Goal: Information Seeking & Learning: Compare options

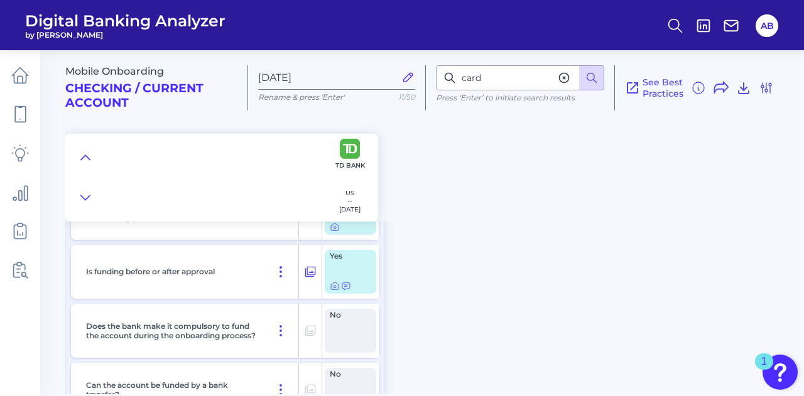
scroll to position [6654, 0]
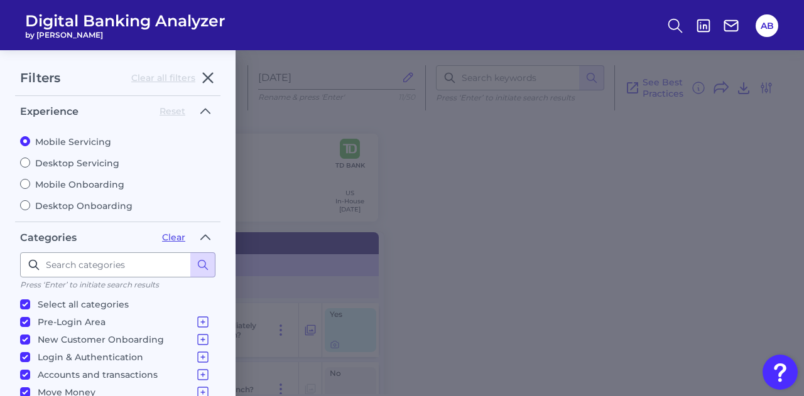
scroll to position [7250, 0]
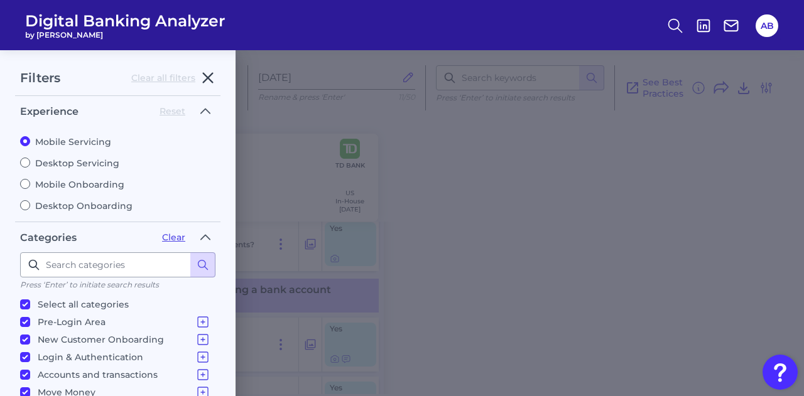
click at [205, 72] on icon "button" at bounding box center [207, 77] width 15 height 15
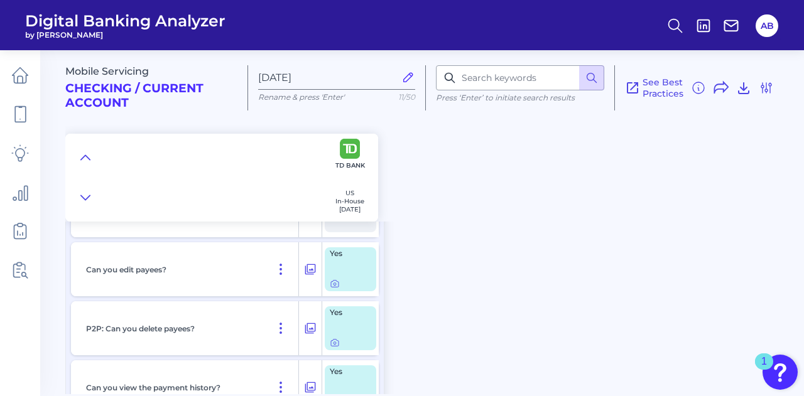
scroll to position [9138, 0]
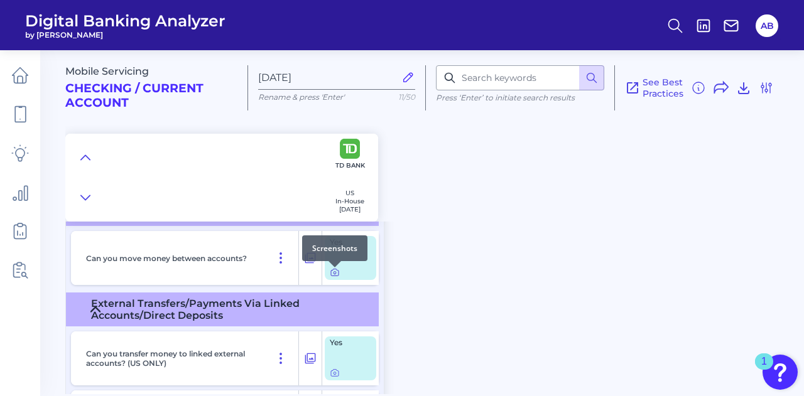
click at [336, 275] on icon at bounding box center [335, 273] width 10 height 10
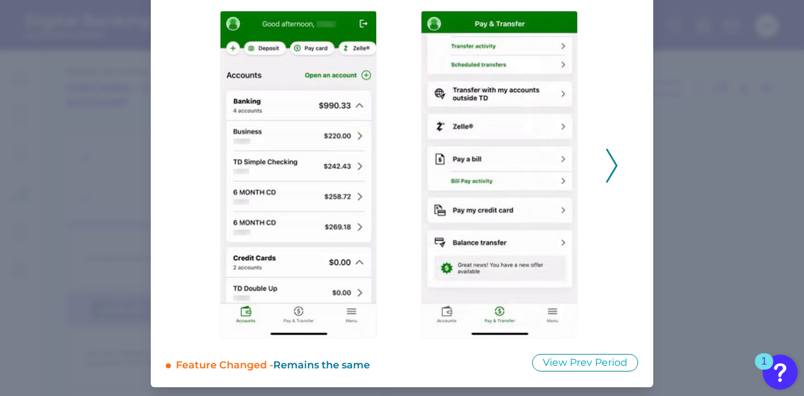
scroll to position [111, 0]
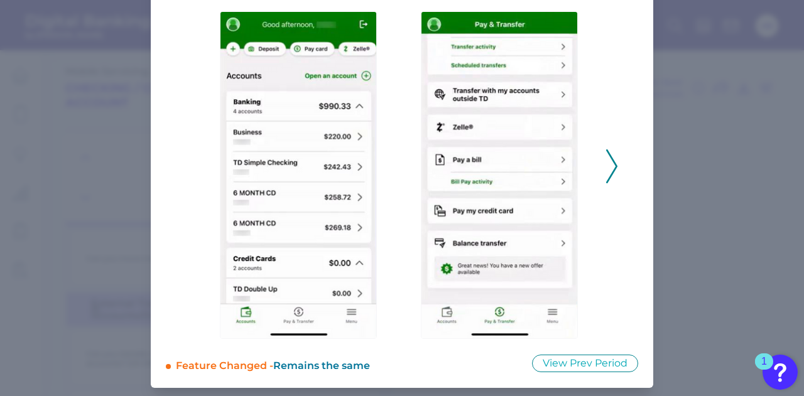
click at [609, 163] on icon at bounding box center [611, 167] width 11 height 34
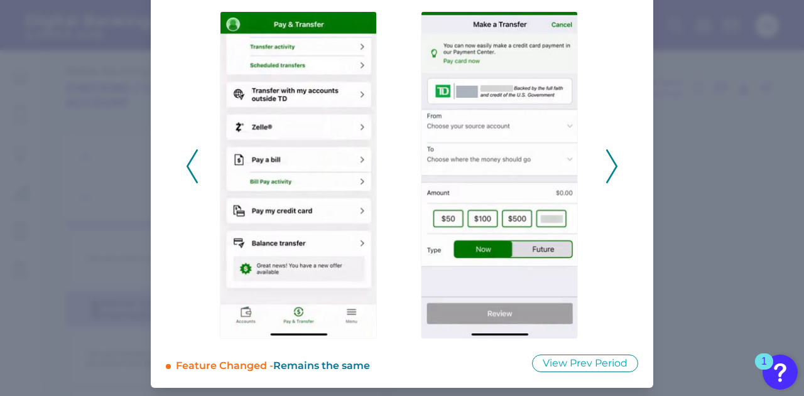
click at [606, 167] on icon at bounding box center [611, 167] width 11 height 34
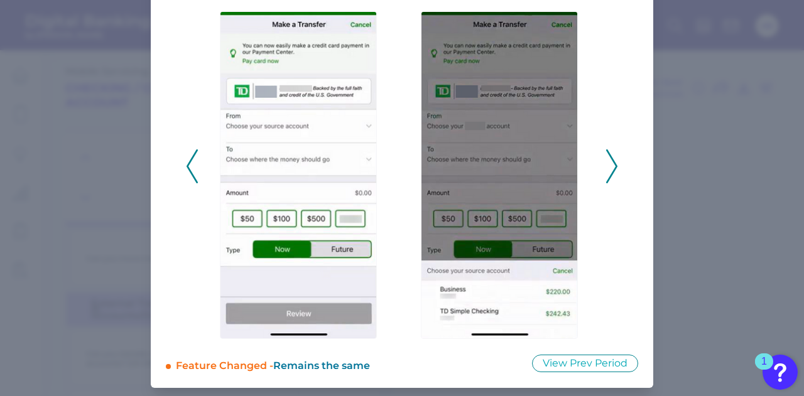
click at [197, 178] on div "2025 - Q3" at bounding box center [402, 159] width 432 height 359
click at [196, 178] on div "2025 - Q3" at bounding box center [402, 159] width 432 height 359
click at [191, 176] on polyline at bounding box center [191, 166] width 9 height 32
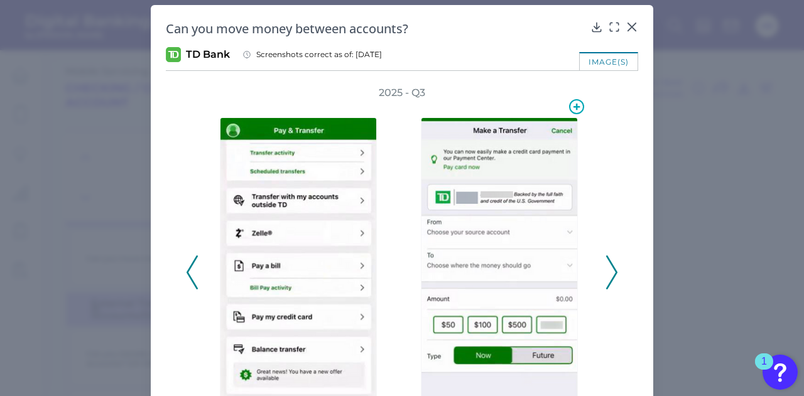
scroll to position [0, 0]
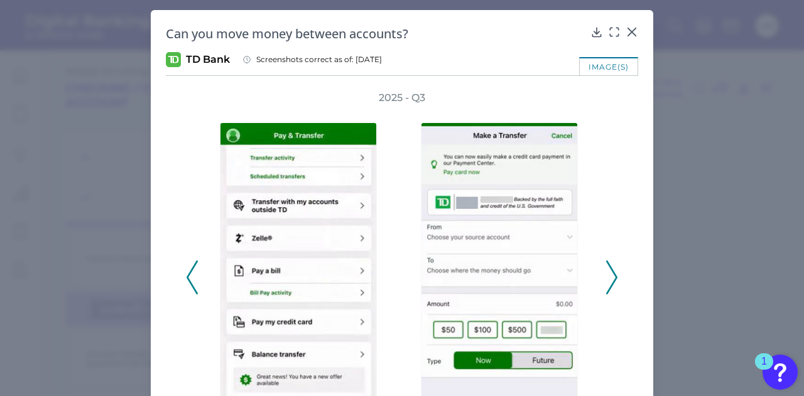
click at [609, 272] on icon at bounding box center [611, 278] width 11 height 34
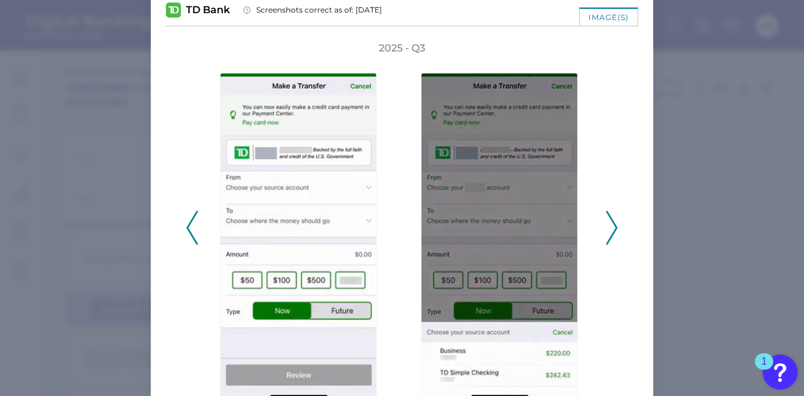
scroll to position [112, 0]
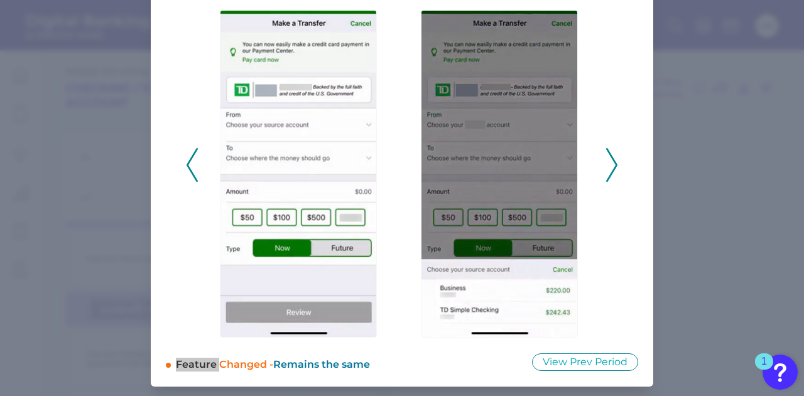
click at [606, 165] on icon at bounding box center [611, 165] width 11 height 34
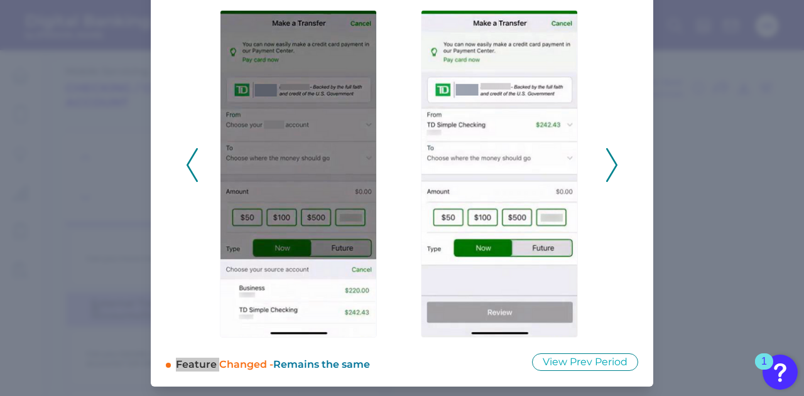
click at [608, 165] on icon at bounding box center [611, 165] width 11 height 34
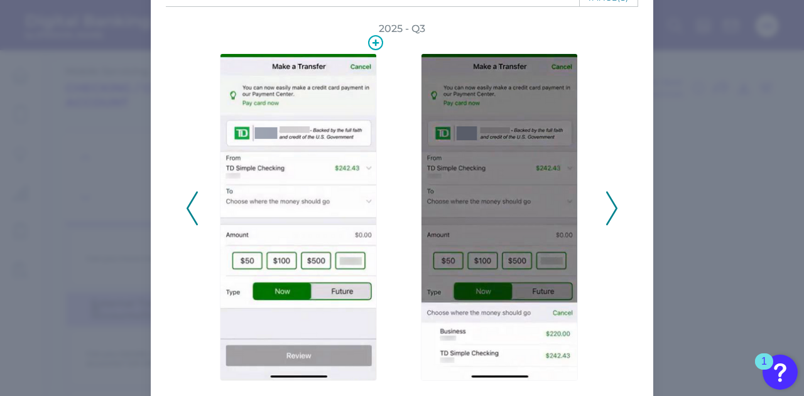
scroll to position [50, 0]
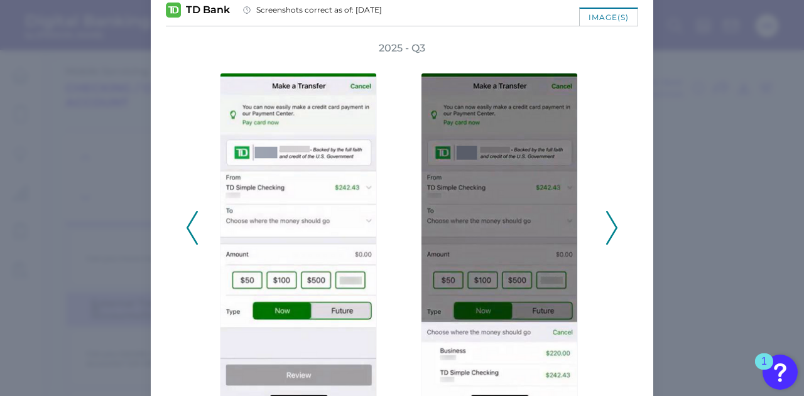
click at [617, 224] on div "2025 - Q3" at bounding box center [402, 220] width 472 height 359
click at [607, 228] on icon at bounding box center [611, 228] width 11 height 34
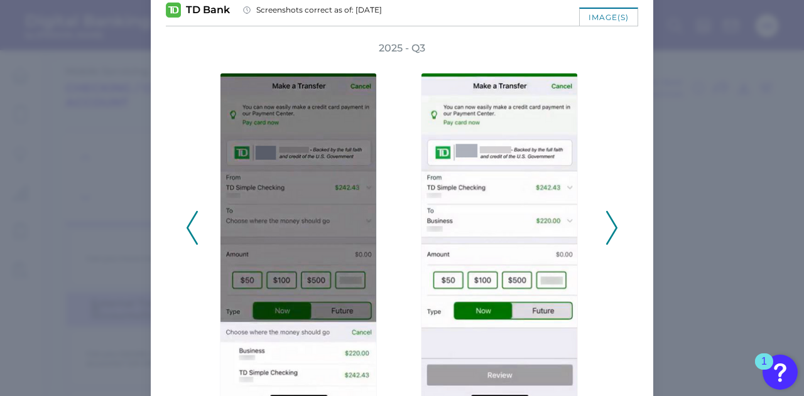
click at [607, 228] on icon at bounding box center [611, 228] width 11 height 34
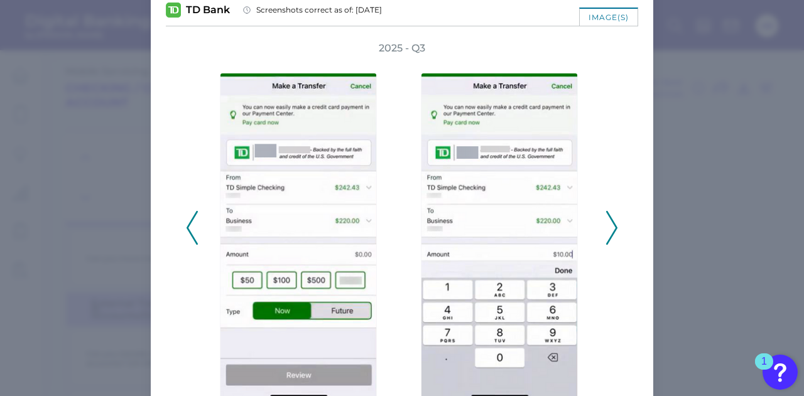
click at [607, 228] on icon at bounding box center [611, 228] width 11 height 34
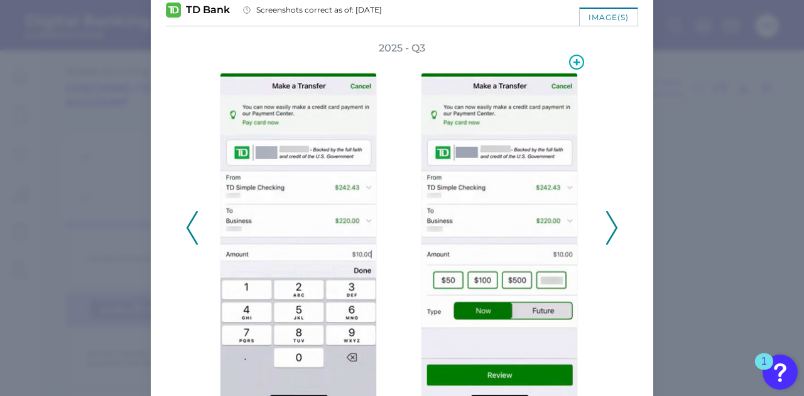
scroll to position [112, 0]
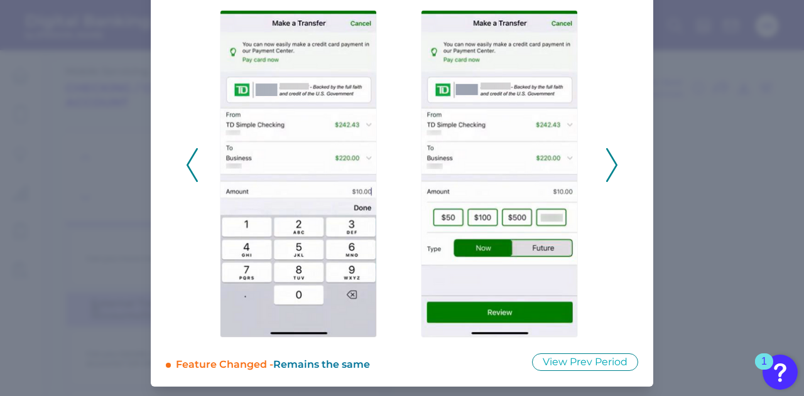
click at [617, 153] on div "2025 - Q3" at bounding box center [402, 158] width 472 height 359
click at [611, 160] on polyline at bounding box center [611, 165] width 9 height 32
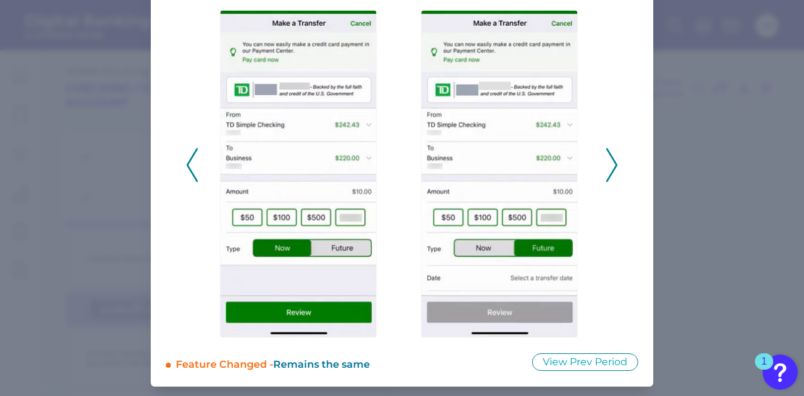
drag, startPoint x: 616, startPoint y: 168, endPoint x: 608, endPoint y: 166, distance: 7.6
click at [616, 168] on div "2025 - Q3" at bounding box center [402, 158] width 472 height 359
click at [607, 166] on icon at bounding box center [611, 165] width 11 height 34
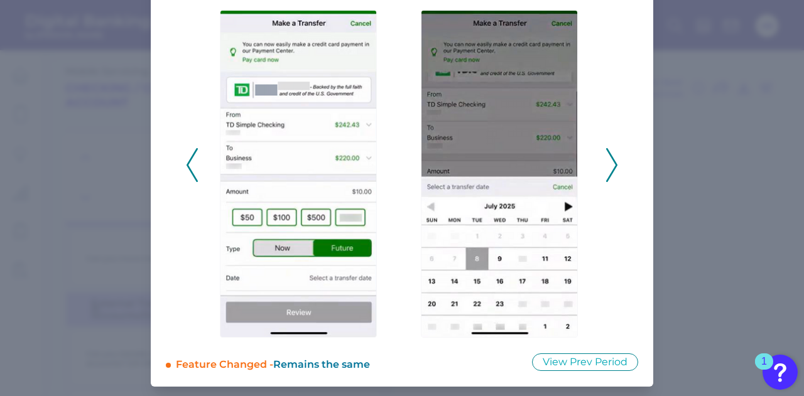
click at [606, 148] on button at bounding box center [612, 165] width 13 height 34
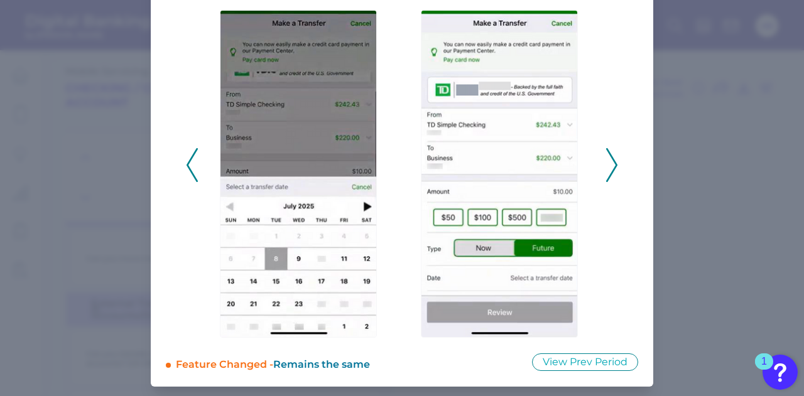
click at [190, 163] on icon at bounding box center [192, 165] width 11 height 34
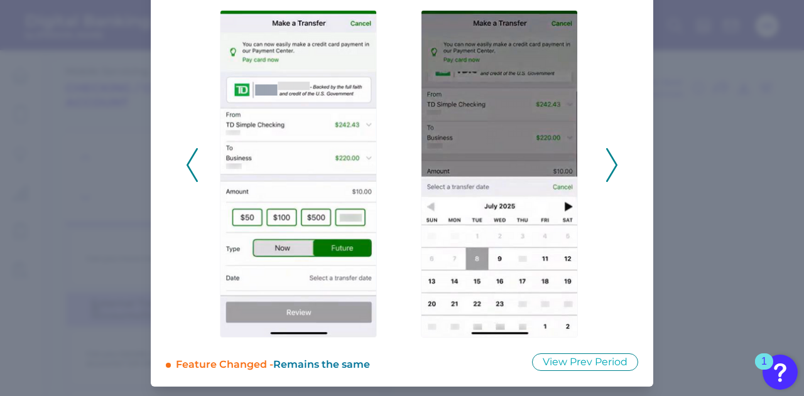
click at [613, 165] on polyline at bounding box center [611, 165] width 9 height 32
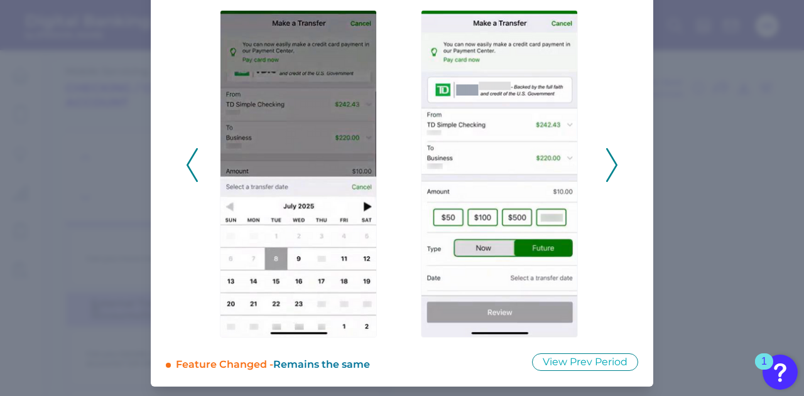
click at [613, 165] on polyline at bounding box center [611, 165] width 9 height 32
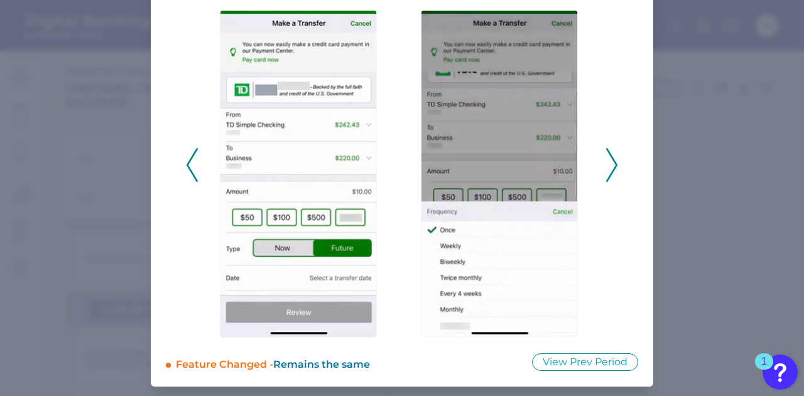
click at [609, 153] on icon at bounding box center [611, 165] width 11 height 34
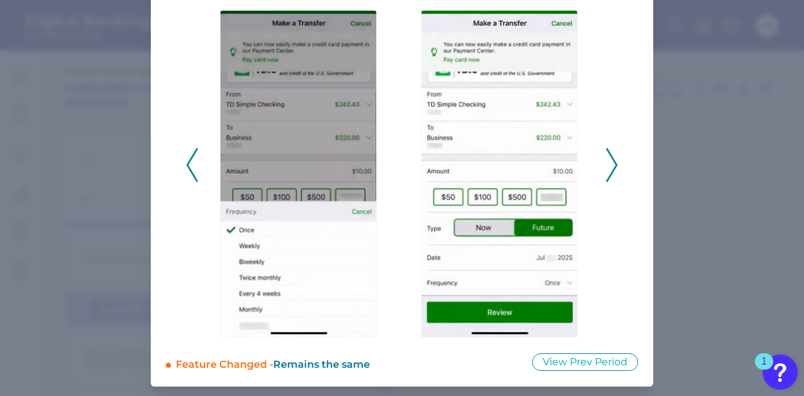
click at [616, 158] on div "2025 - Q3" at bounding box center [402, 158] width 472 height 359
click at [606, 164] on icon at bounding box center [611, 165] width 11 height 34
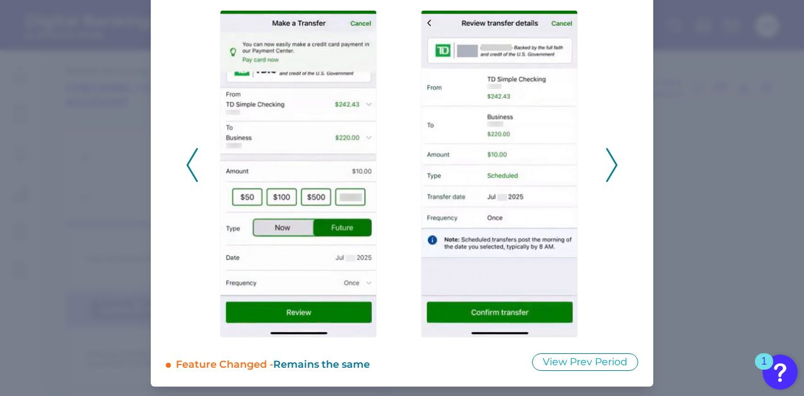
click at [188, 163] on icon at bounding box center [192, 165] width 11 height 34
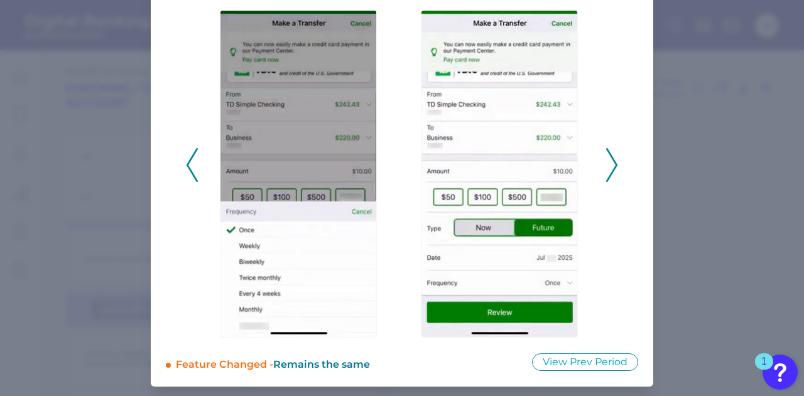
click at [189, 165] on icon at bounding box center [192, 165] width 11 height 34
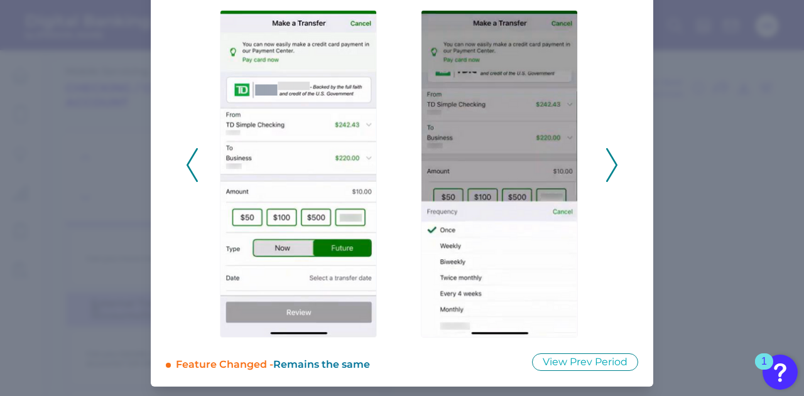
click at [189, 165] on icon at bounding box center [192, 165] width 11 height 34
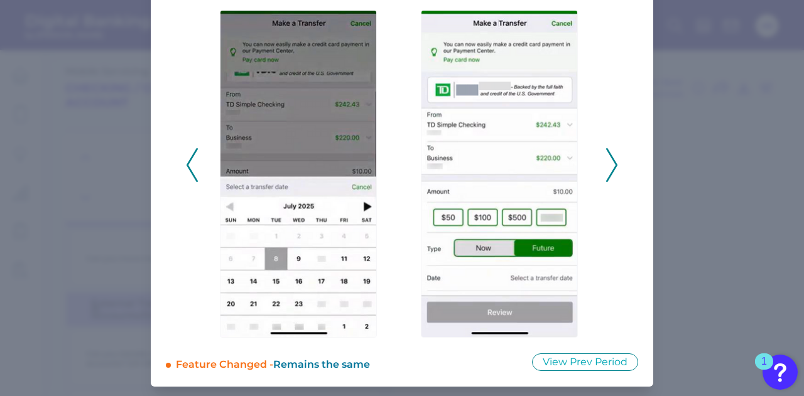
click at [601, 155] on div "2025 - Q3" at bounding box center [402, 158] width 432 height 359
click at [607, 156] on icon at bounding box center [611, 165] width 11 height 34
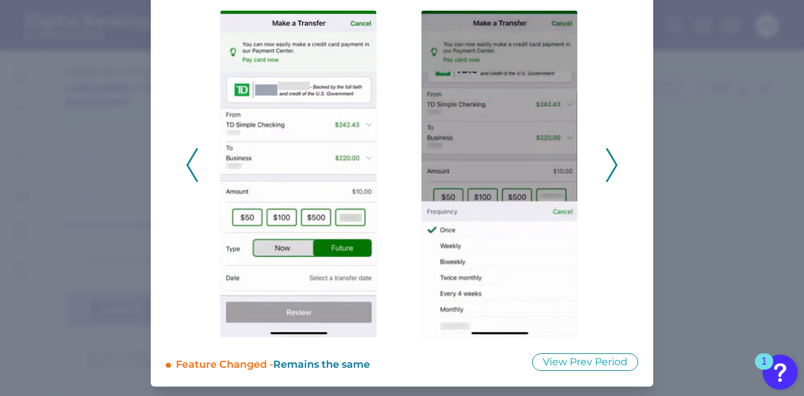
click at [612, 158] on icon at bounding box center [611, 165] width 11 height 34
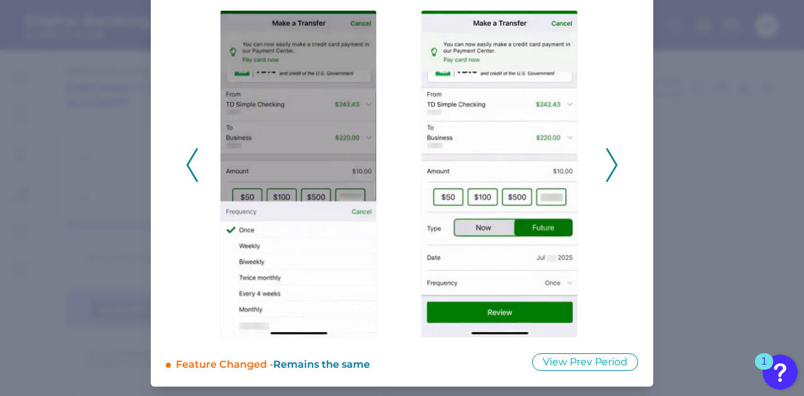
click at [612, 158] on icon at bounding box center [611, 165] width 11 height 34
click at [613, 161] on polyline at bounding box center [611, 165] width 9 height 32
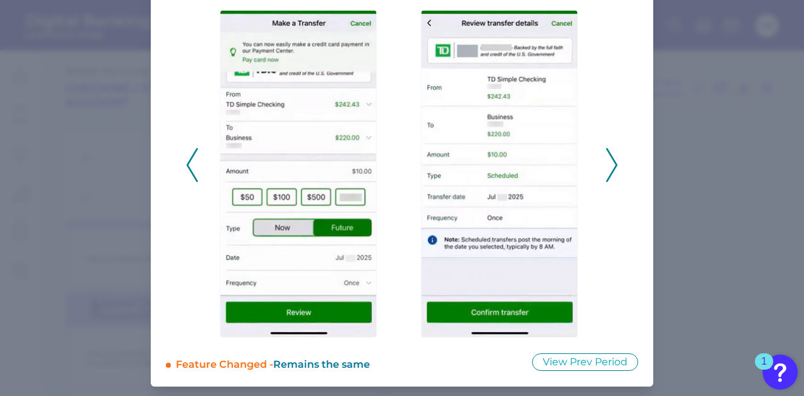
click at [612, 163] on icon at bounding box center [611, 165] width 11 height 34
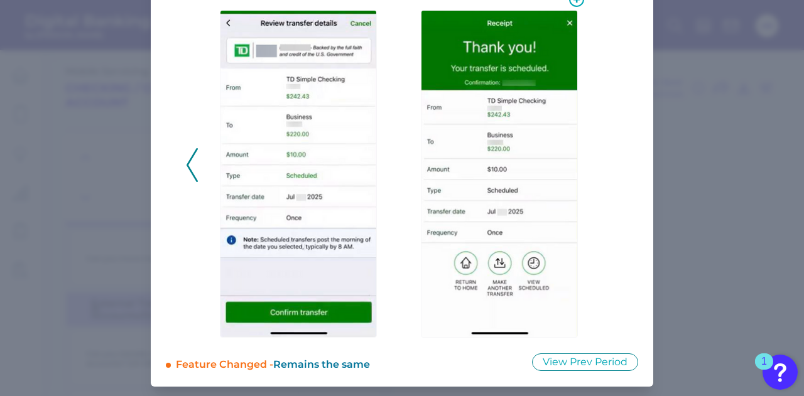
scroll to position [0, 0]
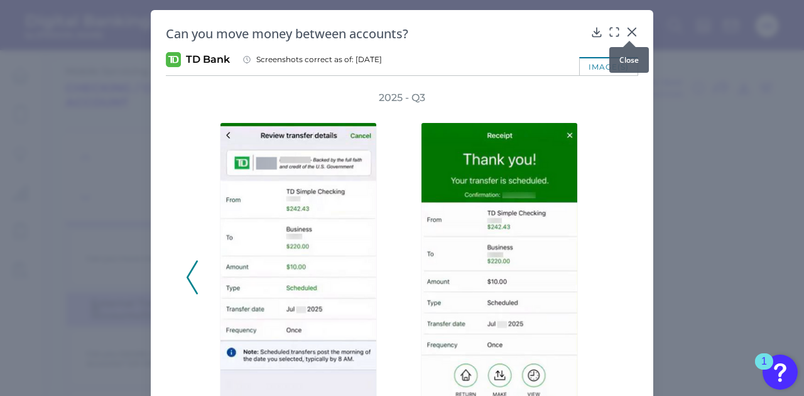
click at [631, 28] on icon at bounding box center [632, 32] width 13 height 13
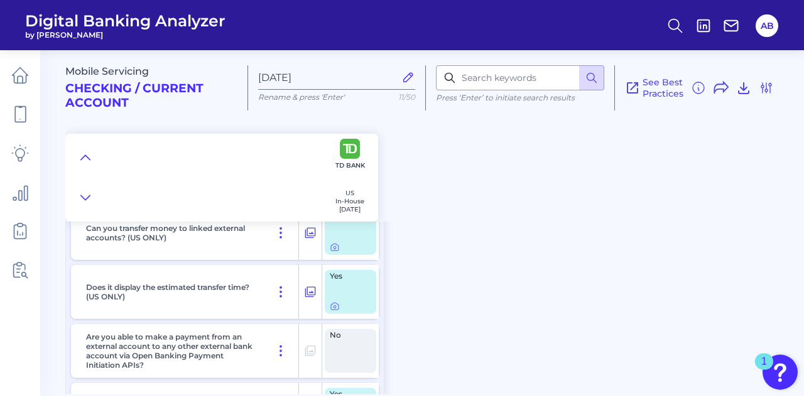
scroll to position [9327, 0]
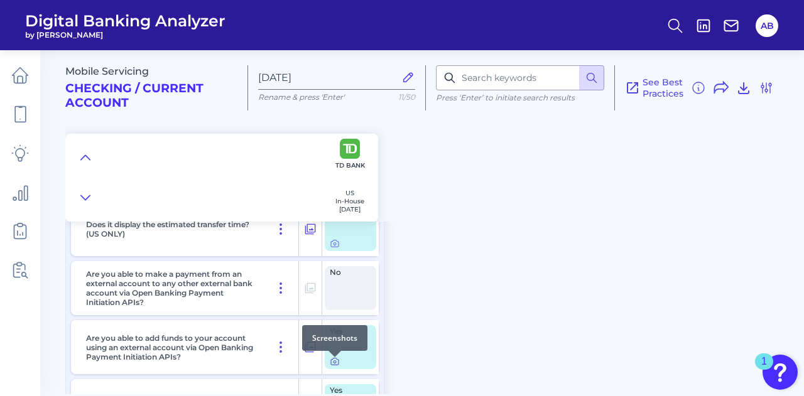
click at [333, 367] on icon at bounding box center [335, 362] width 10 height 10
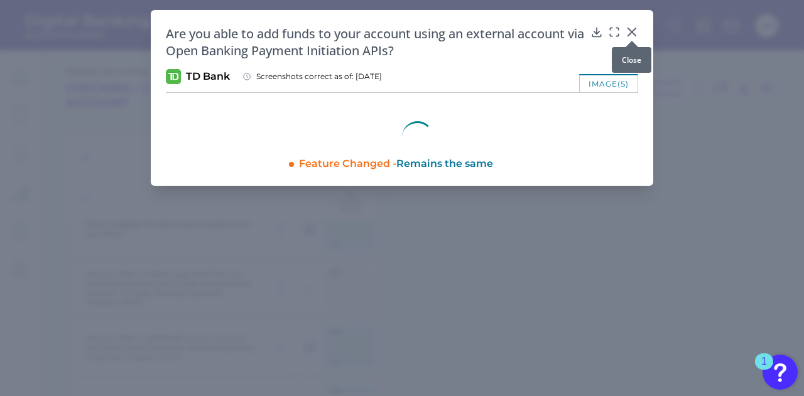
click at [632, 31] on icon at bounding box center [632, 32] width 8 height 8
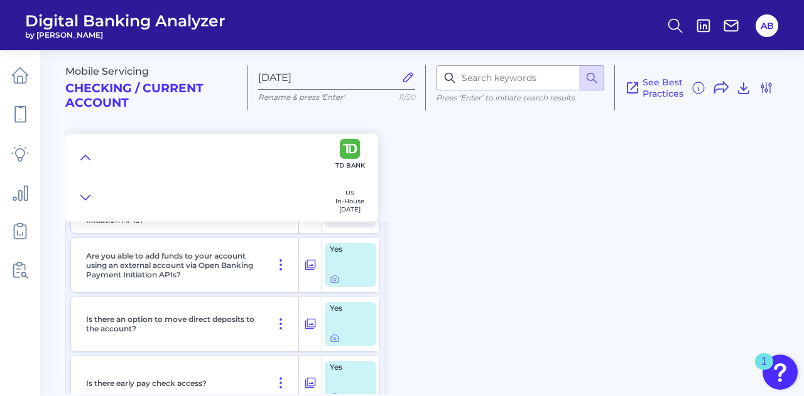
scroll to position [9389, 0]
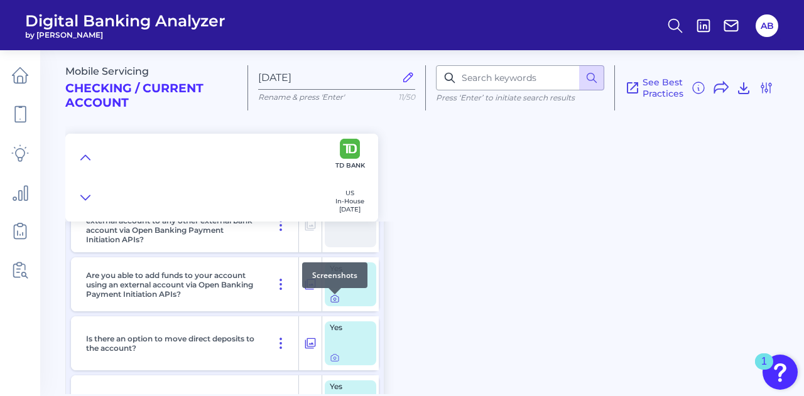
click at [332, 302] on icon at bounding box center [335, 299] width 10 height 10
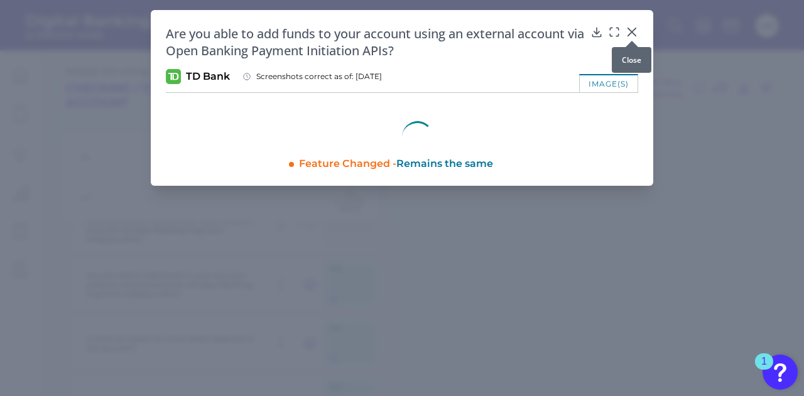
click at [634, 32] on icon at bounding box center [632, 32] width 13 height 13
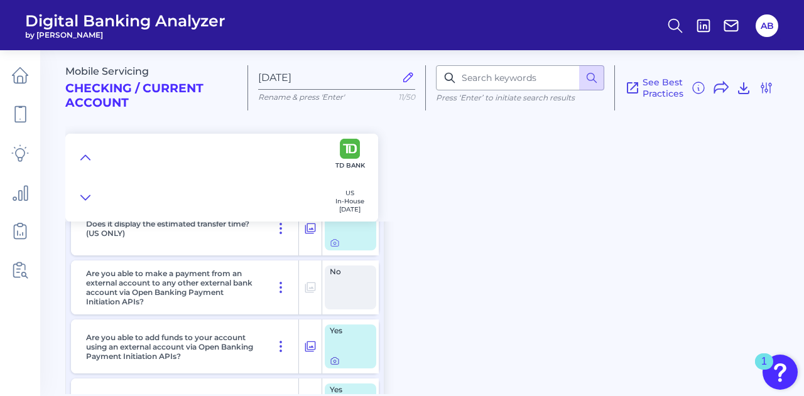
scroll to position [9318, 0]
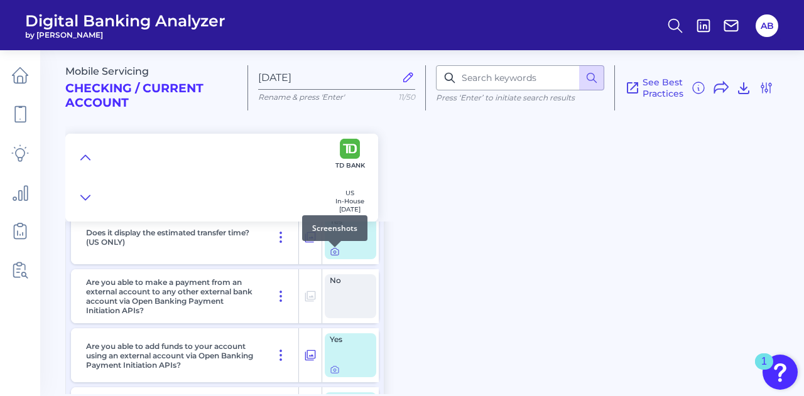
click at [334, 257] on icon at bounding box center [335, 252] width 10 height 10
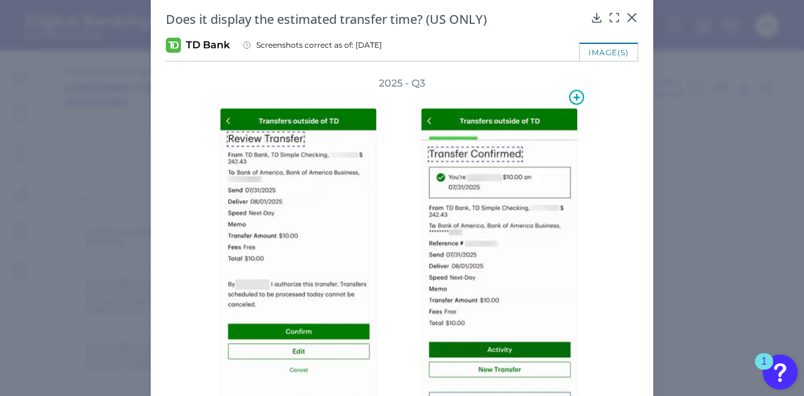
scroll to position [0, 0]
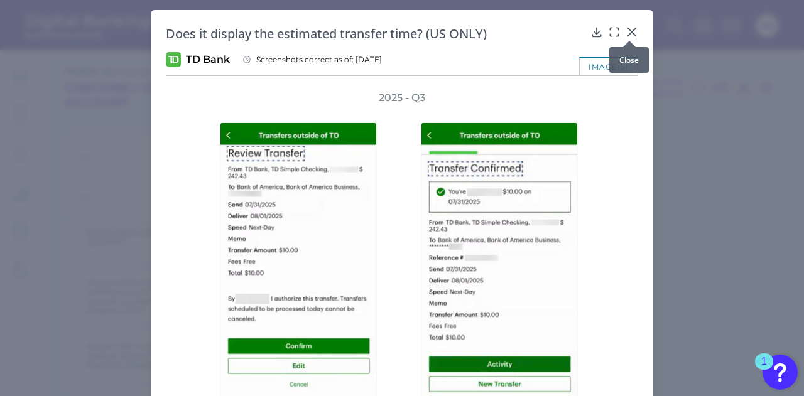
click at [628, 34] on icon at bounding box center [632, 32] width 8 height 8
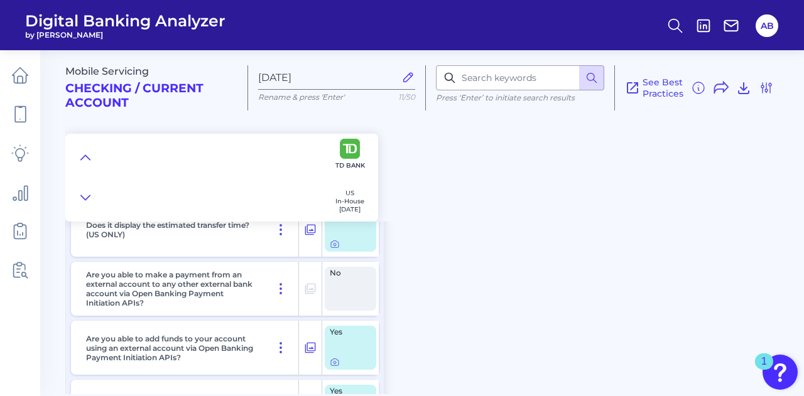
scroll to position [9326, 0]
click at [334, 366] on icon at bounding box center [335, 362] width 10 height 10
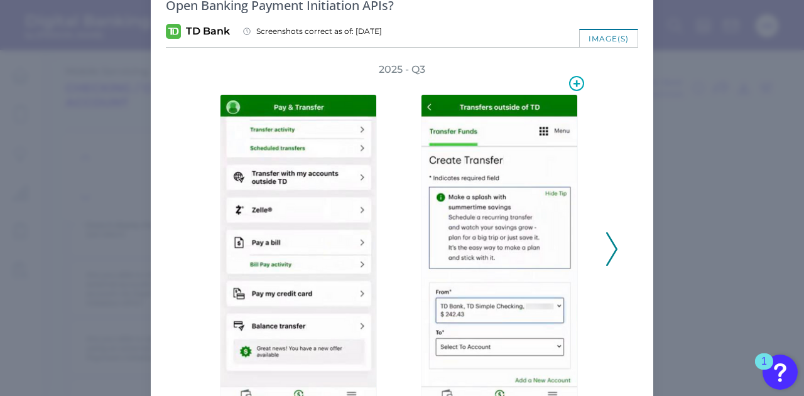
scroll to position [46, 0]
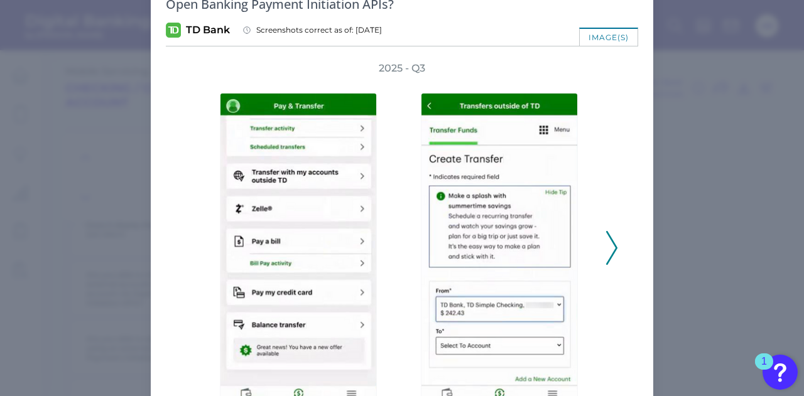
click at [607, 253] on icon at bounding box center [611, 248] width 11 height 34
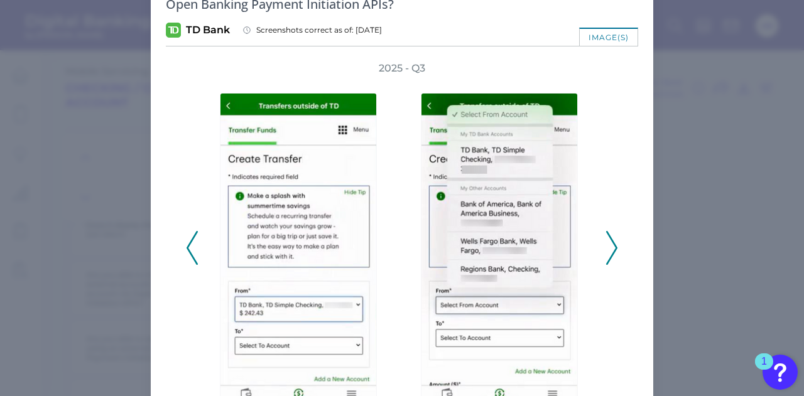
click at [607, 253] on icon at bounding box center [611, 248] width 11 height 34
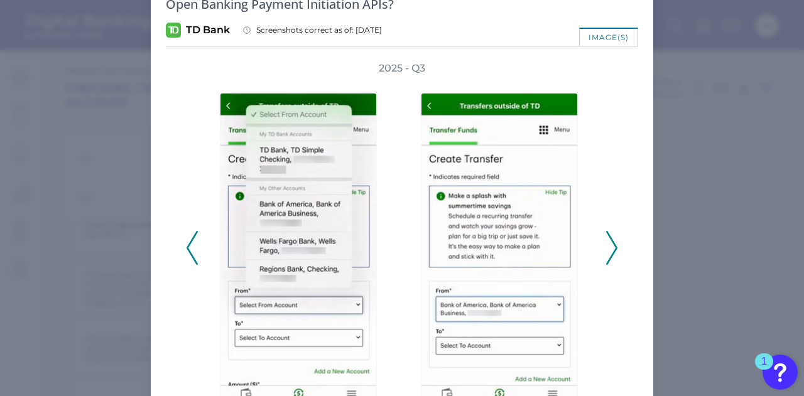
click at [607, 253] on icon at bounding box center [611, 248] width 11 height 34
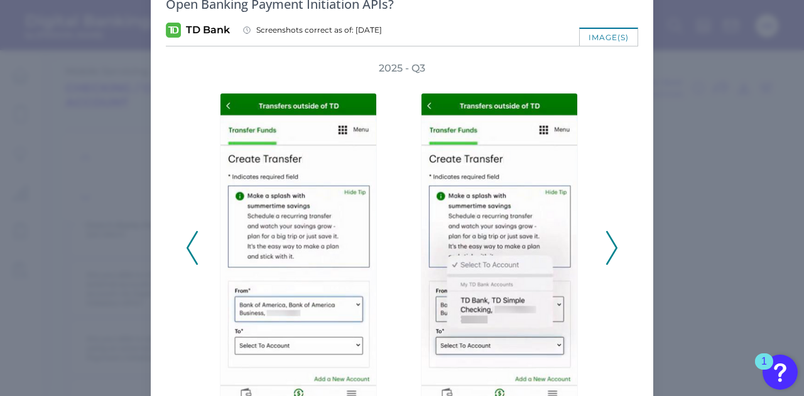
click at [608, 254] on icon at bounding box center [611, 248] width 11 height 34
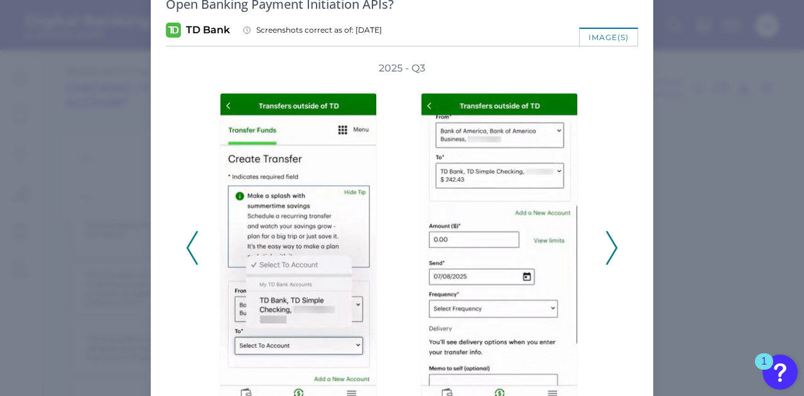
click at [608, 254] on icon at bounding box center [611, 248] width 11 height 34
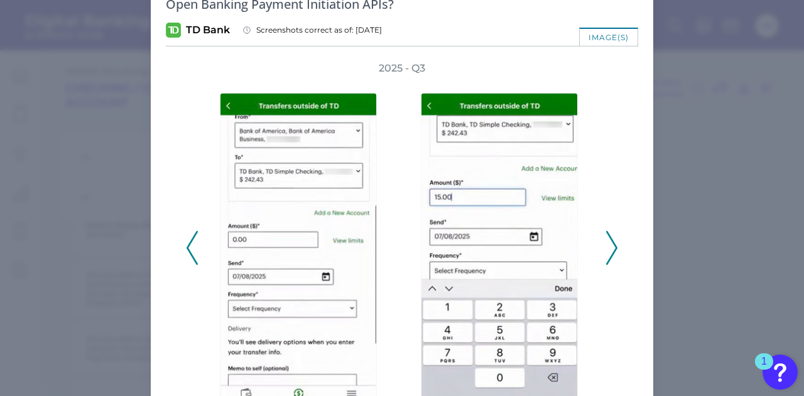
click at [608, 254] on icon at bounding box center [611, 248] width 11 height 34
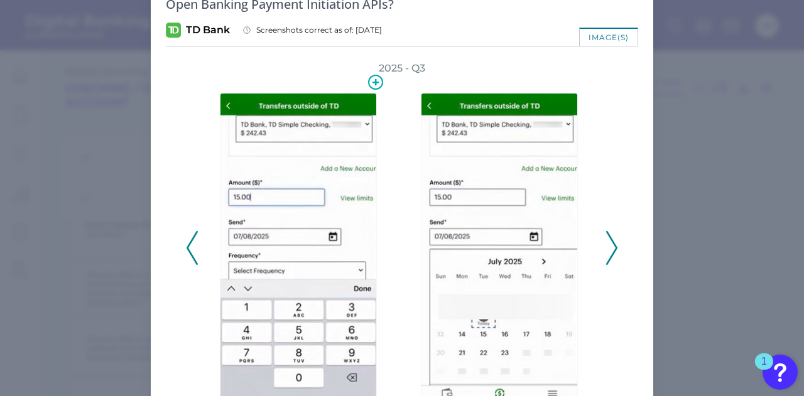
scroll to position [0, 0]
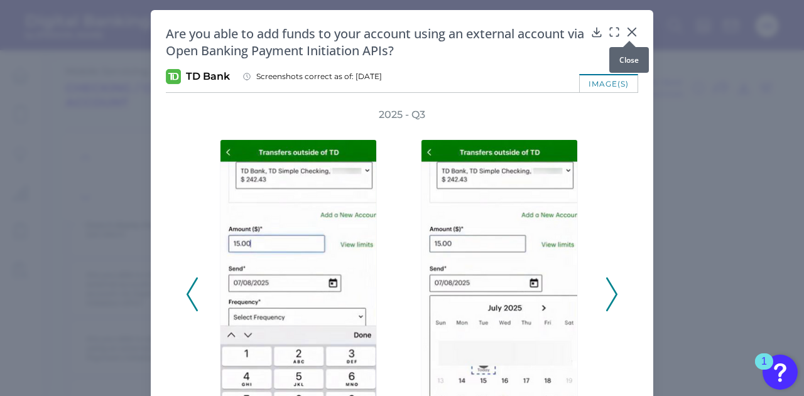
click at [626, 34] on icon at bounding box center [632, 32] width 13 height 13
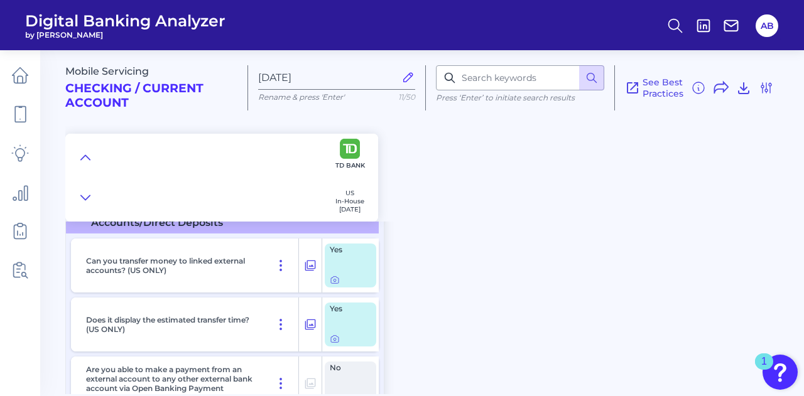
scroll to position [9198, 0]
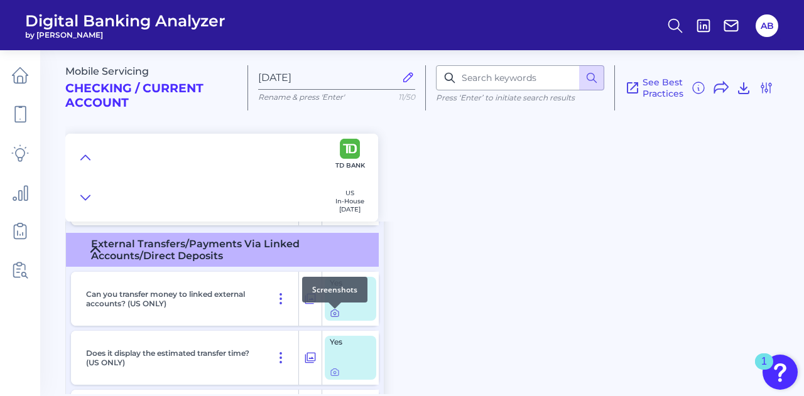
click at [334, 317] on icon at bounding box center [335, 313] width 10 height 10
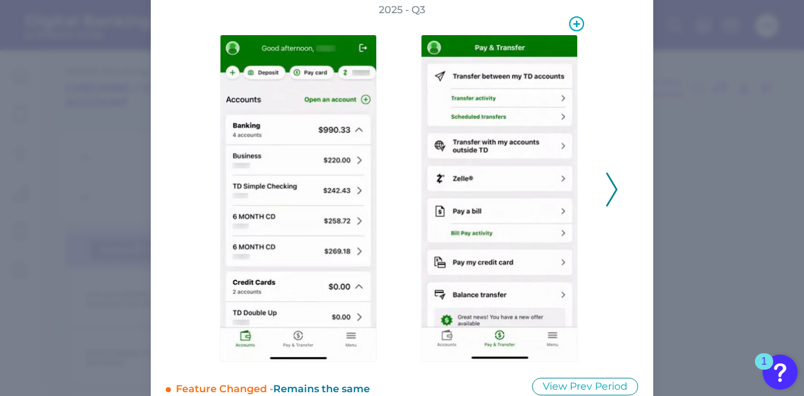
scroll to position [89, 0]
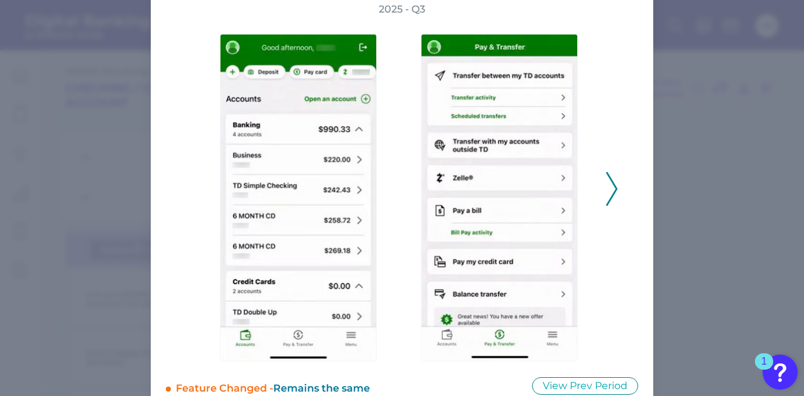
click at [606, 191] on icon at bounding box center [611, 189] width 11 height 34
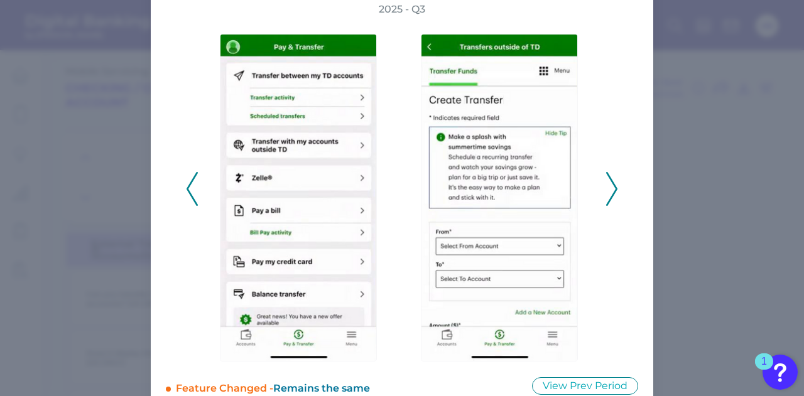
click at [607, 192] on icon at bounding box center [611, 189] width 11 height 34
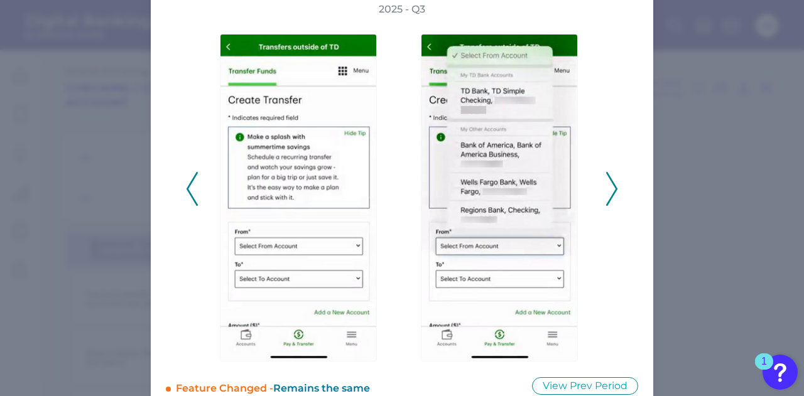
click at [608, 192] on icon at bounding box center [611, 189] width 11 height 34
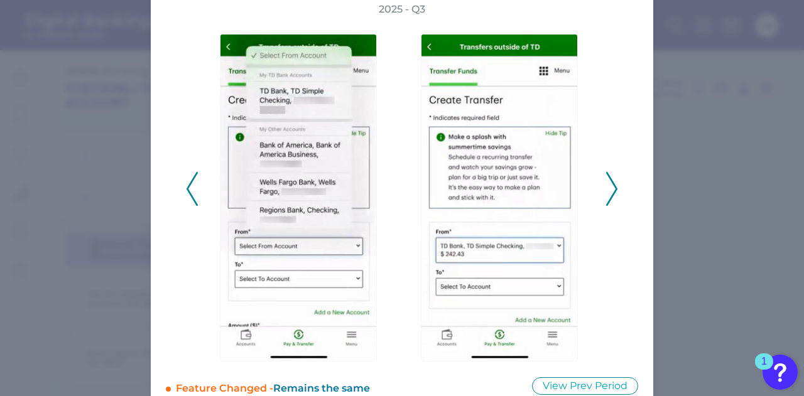
click at [608, 192] on icon at bounding box center [611, 189] width 11 height 34
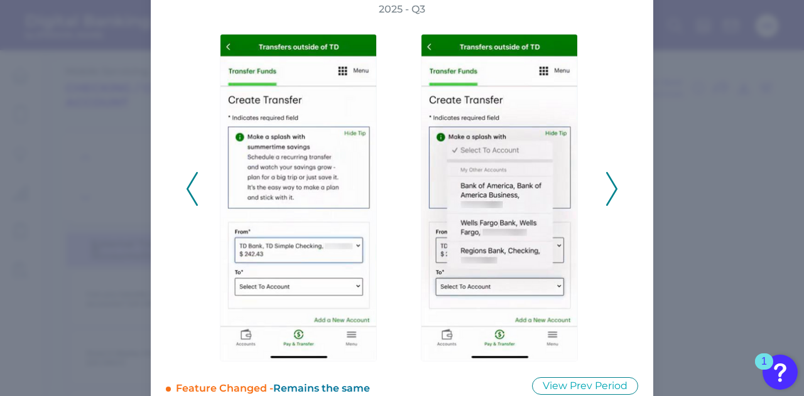
click at [608, 192] on icon at bounding box center [611, 189] width 11 height 34
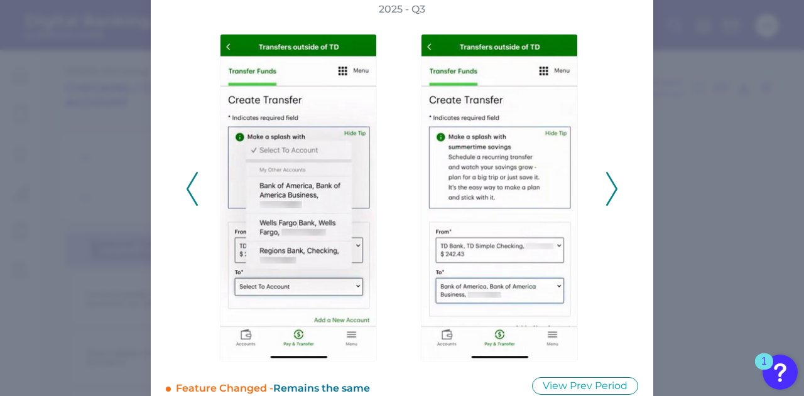
click at [608, 192] on icon at bounding box center [611, 189] width 11 height 34
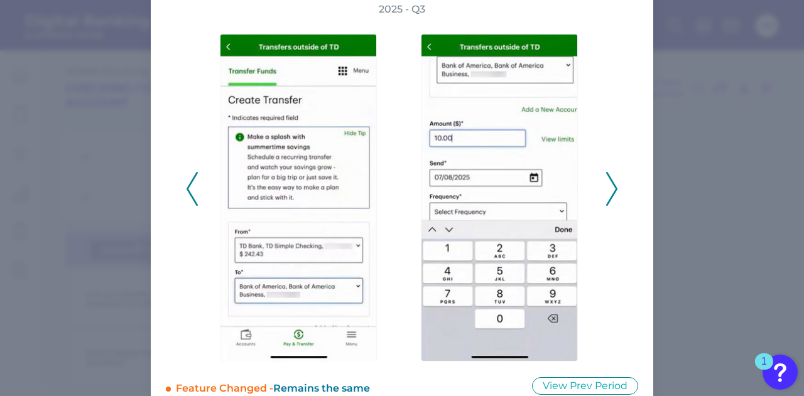
click at [608, 192] on icon at bounding box center [611, 189] width 11 height 34
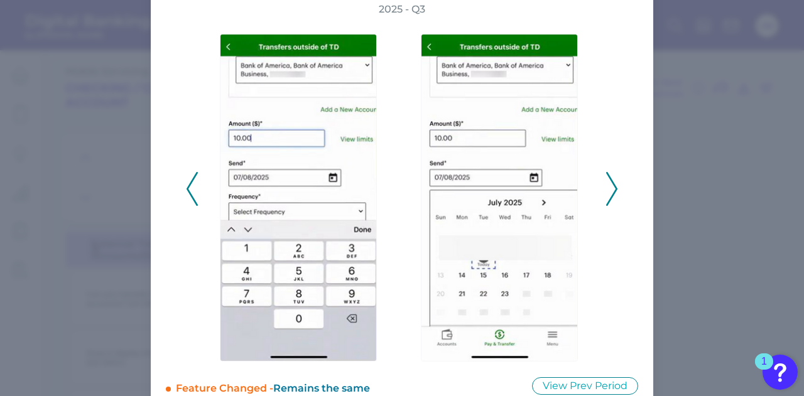
click at [608, 192] on icon at bounding box center [611, 189] width 11 height 34
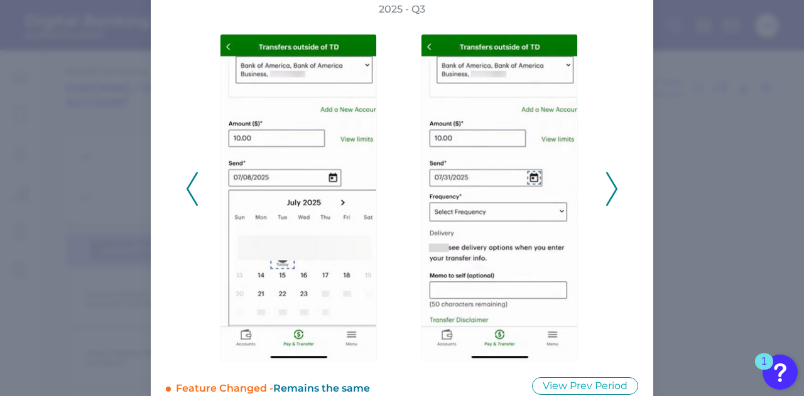
click at [608, 192] on icon at bounding box center [611, 189] width 11 height 34
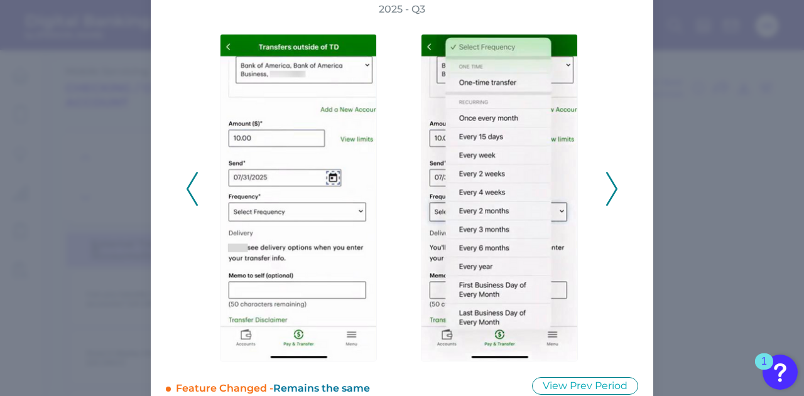
click at [608, 192] on icon at bounding box center [611, 189] width 11 height 34
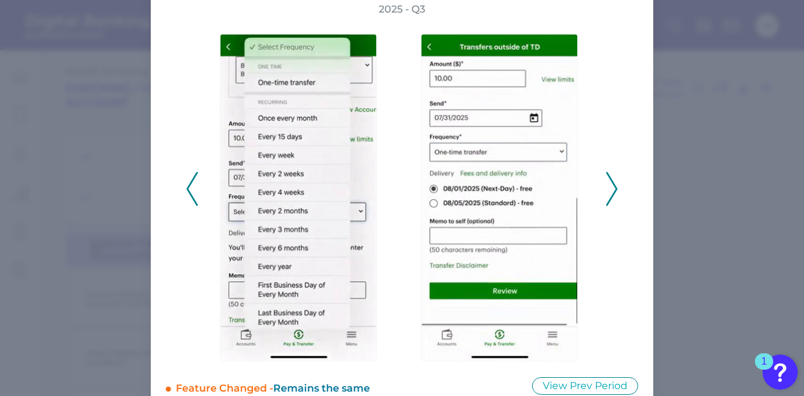
click at [608, 192] on icon at bounding box center [611, 189] width 11 height 34
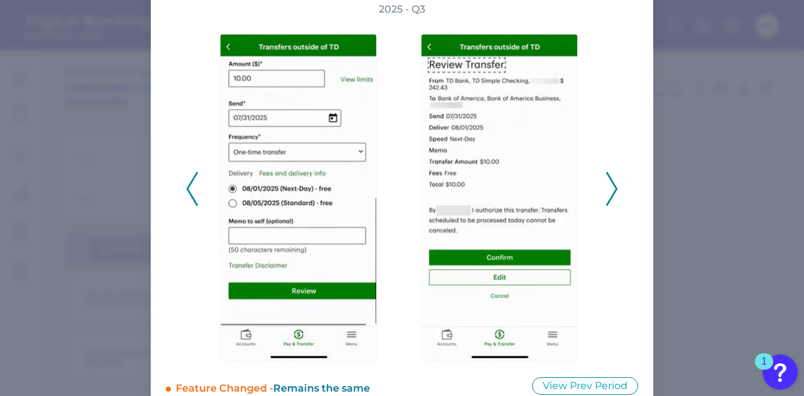
click at [608, 192] on icon at bounding box center [611, 189] width 11 height 34
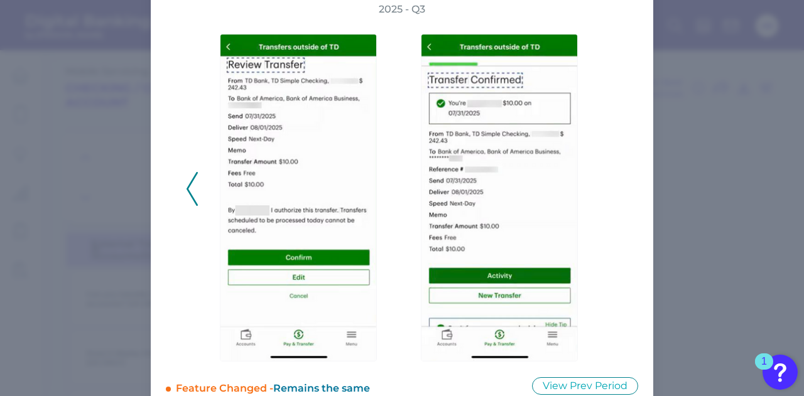
click at [608, 192] on div "2025 - Q3" at bounding box center [402, 182] width 432 height 359
click at [190, 179] on polyline at bounding box center [191, 189] width 9 height 32
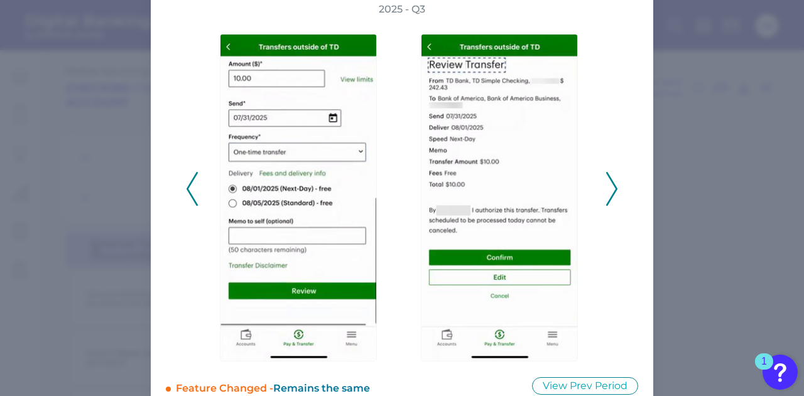
click at [190, 194] on icon at bounding box center [192, 189] width 11 height 34
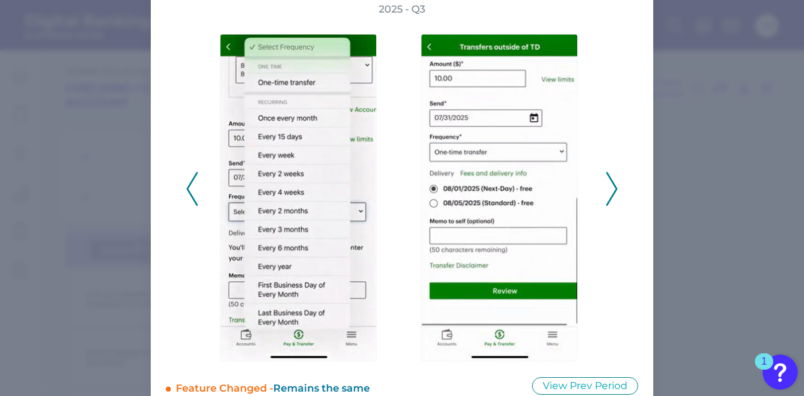
click at [190, 187] on icon at bounding box center [192, 189] width 11 height 34
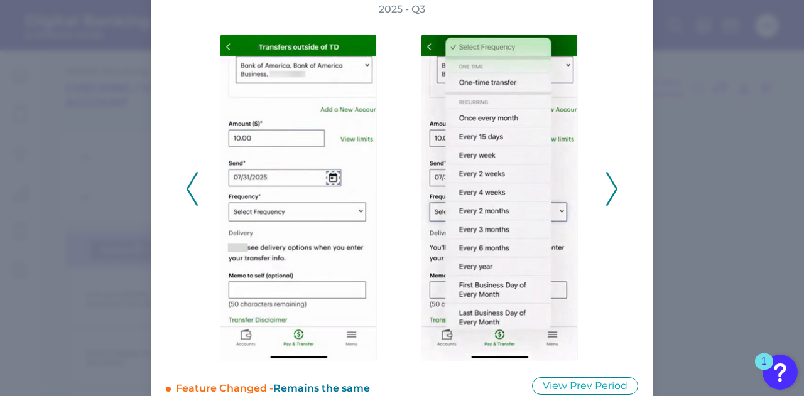
click at [193, 182] on icon at bounding box center [192, 189] width 11 height 34
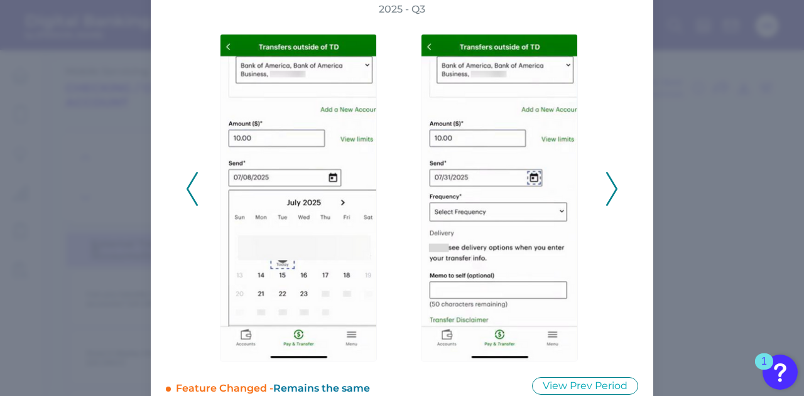
click at [193, 182] on icon at bounding box center [192, 189] width 11 height 34
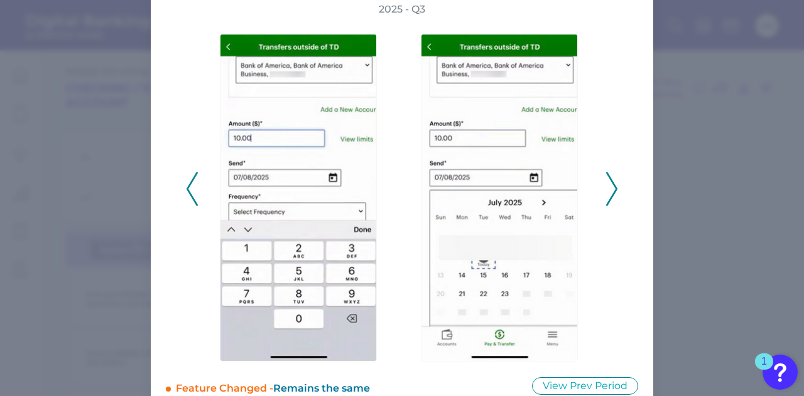
click at [193, 182] on icon at bounding box center [192, 189] width 11 height 34
click at [190, 184] on icon at bounding box center [192, 189] width 11 height 34
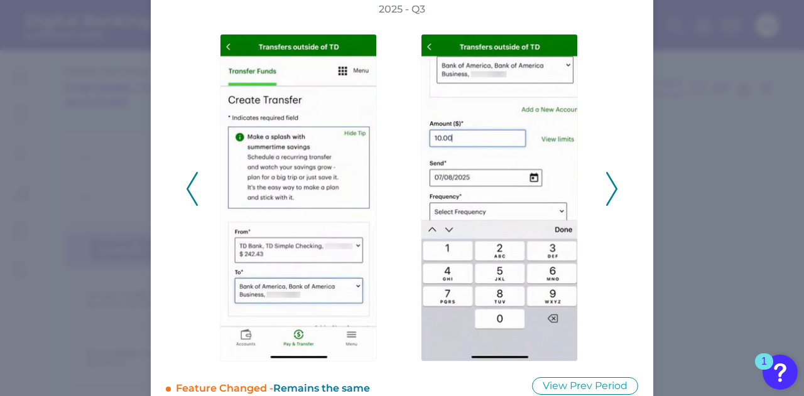
click at [190, 184] on icon at bounding box center [192, 189] width 11 height 34
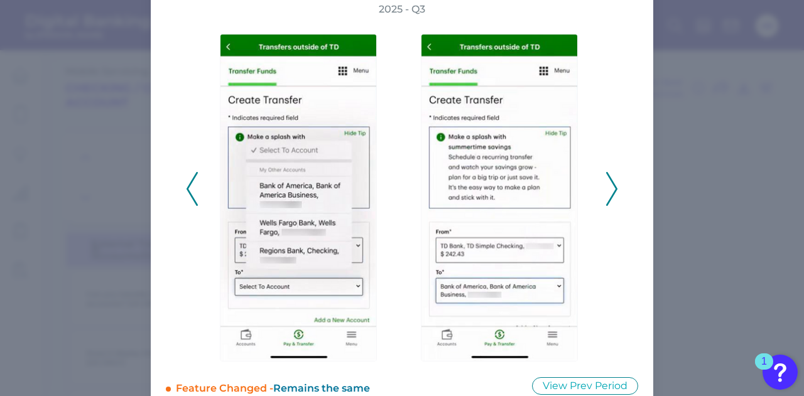
click at [190, 184] on icon at bounding box center [192, 189] width 11 height 34
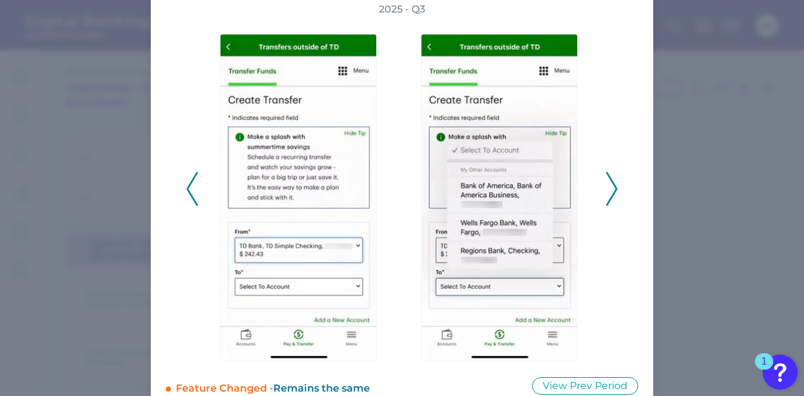
click at [190, 184] on icon at bounding box center [192, 189] width 11 height 34
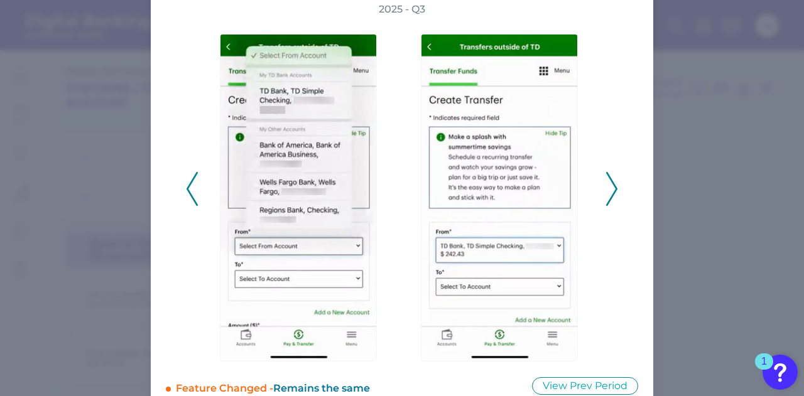
click at [190, 184] on icon at bounding box center [192, 189] width 11 height 34
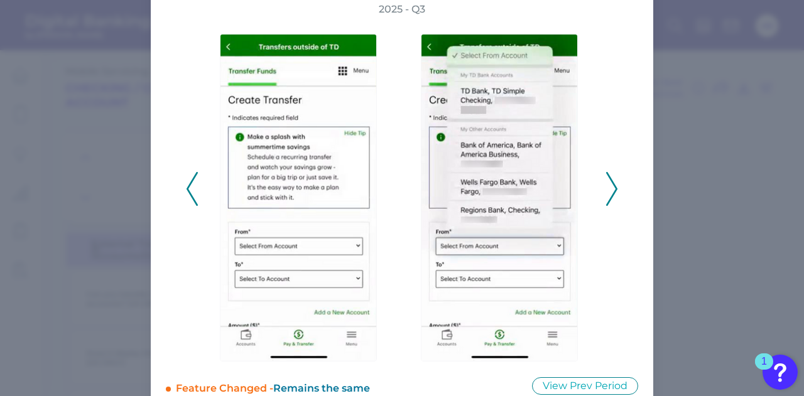
click at [190, 184] on icon at bounding box center [192, 189] width 11 height 34
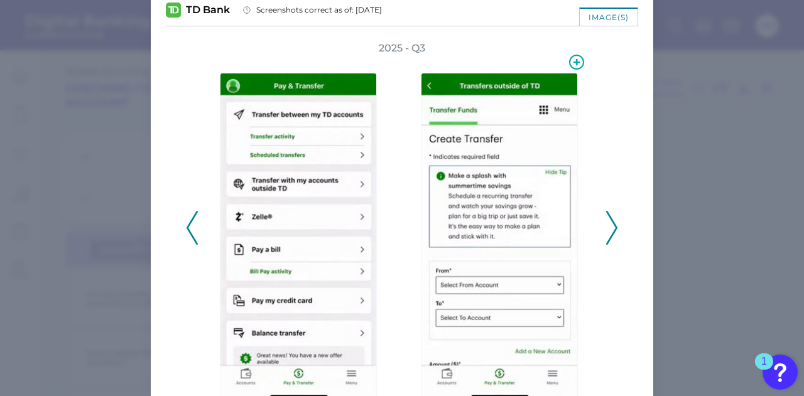
scroll to position [112, 0]
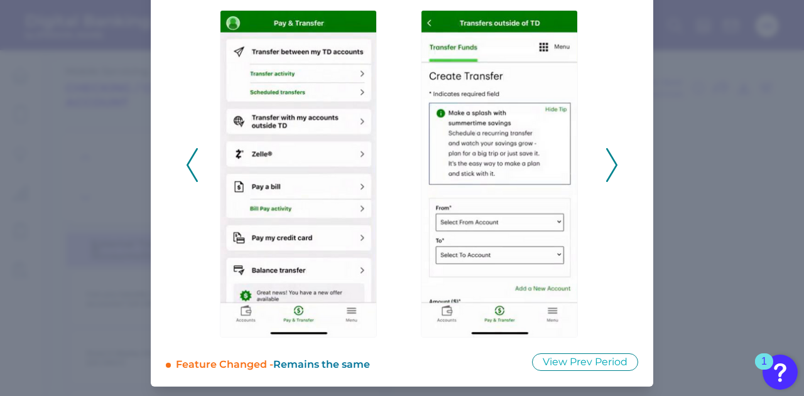
click at [609, 171] on polyline at bounding box center [611, 165] width 9 height 32
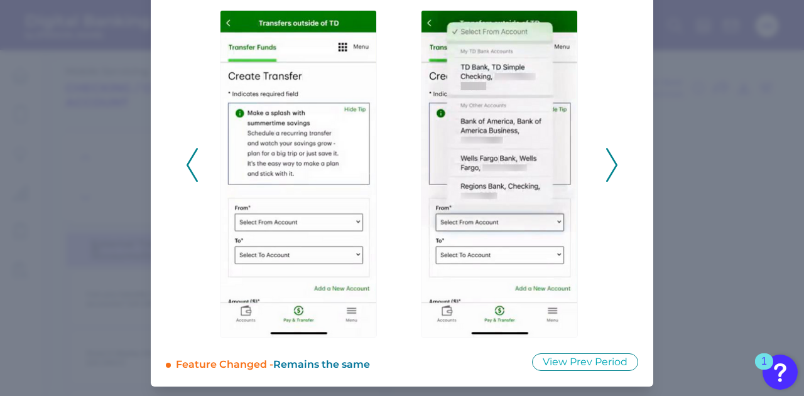
click at [606, 168] on icon at bounding box center [611, 165] width 11 height 34
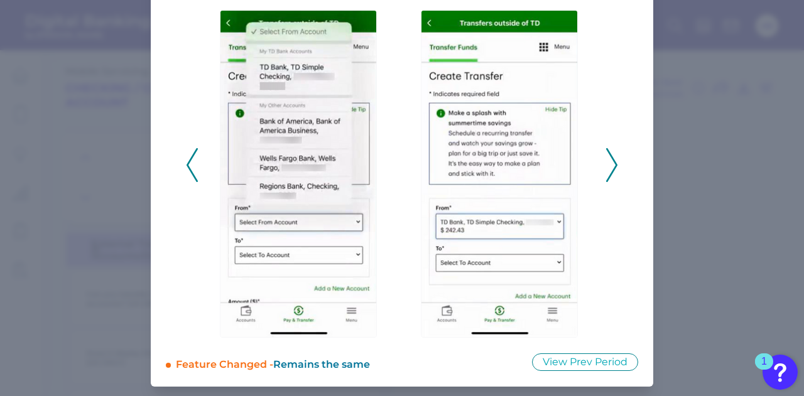
click at [606, 168] on icon at bounding box center [611, 165] width 11 height 34
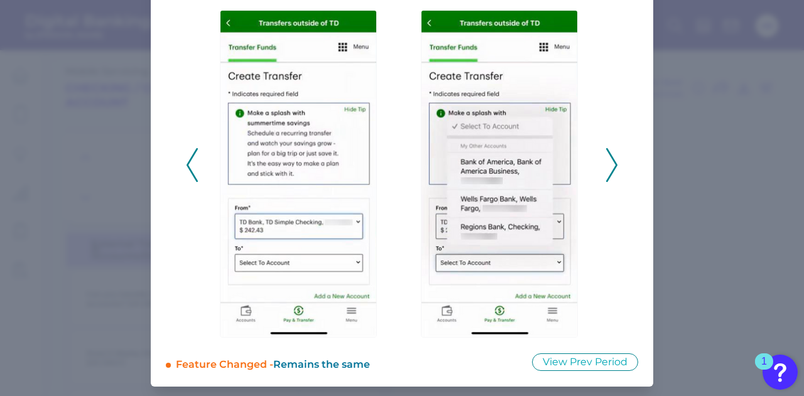
click at [606, 168] on icon at bounding box center [611, 165] width 11 height 34
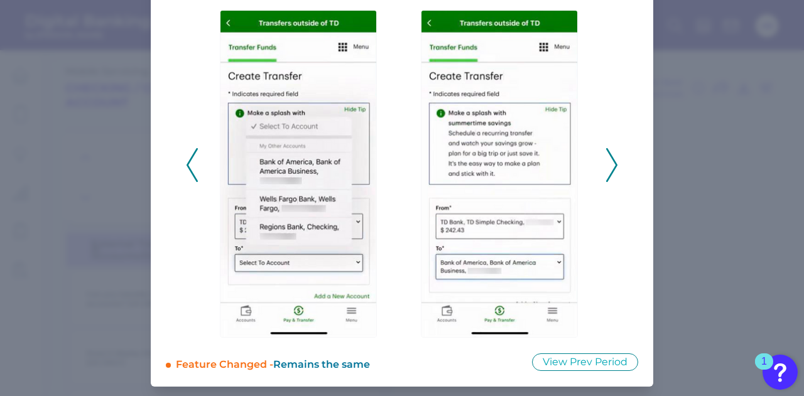
click at [606, 168] on icon at bounding box center [611, 165] width 11 height 34
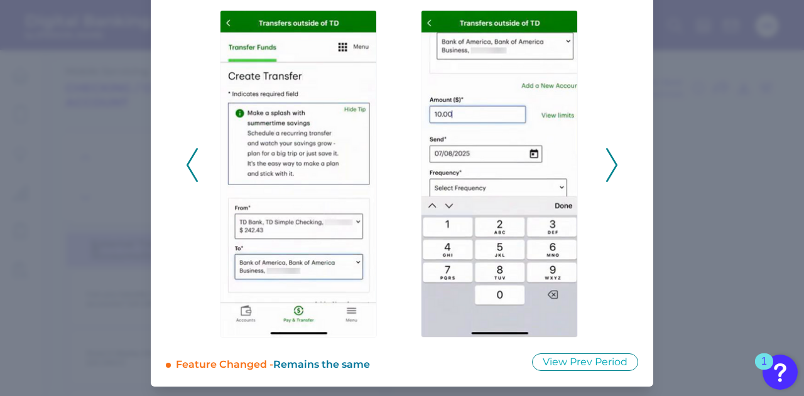
click at [606, 168] on icon at bounding box center [611, 165] width 11 height 34
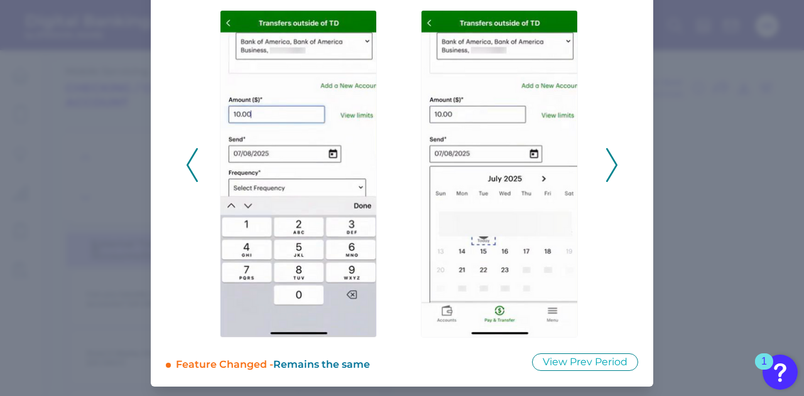
click at [606, 168] on icon at bounding box center [611, 165] width 11 height 34
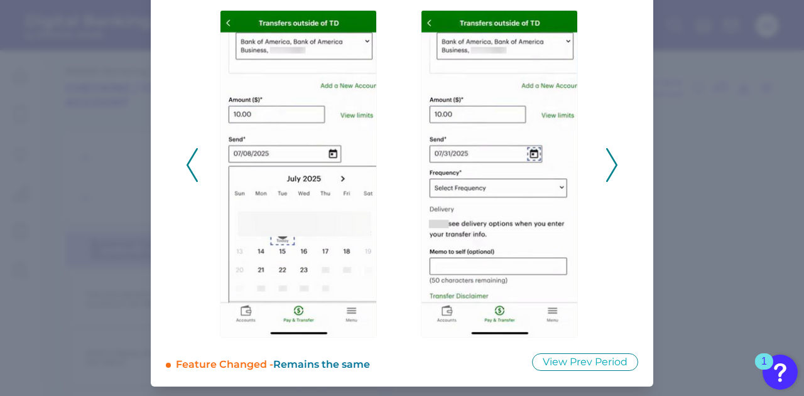
click at [602, 165] on div "2025 - Q3" at bounding box center [402, 158] width 432 height 359
click at [613, 166] on polyline at bounding box center [611, 165] width 9 height 32
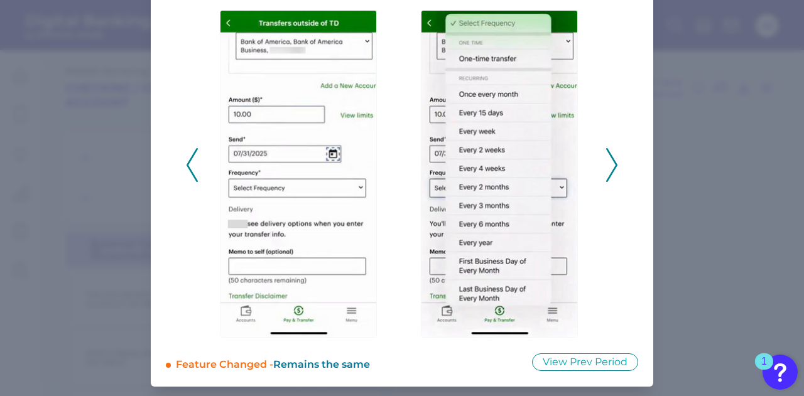
click at [612, 166] on polyline at bounding box center [611, 165] width 9 height 32
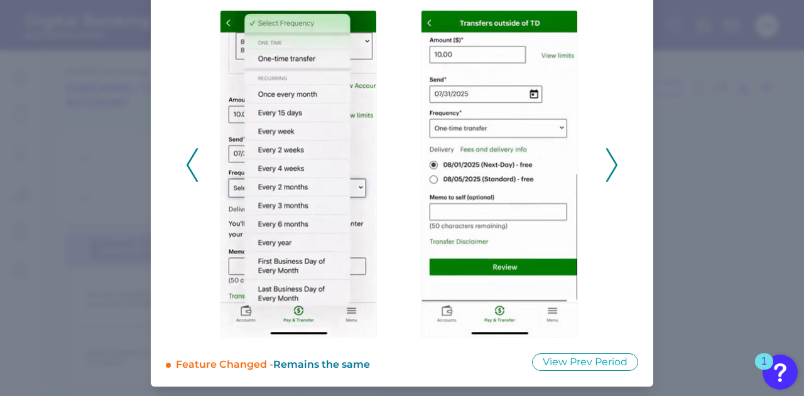
click at [193, 168] on icon at bounding box center [192, 165] width 11 height 34
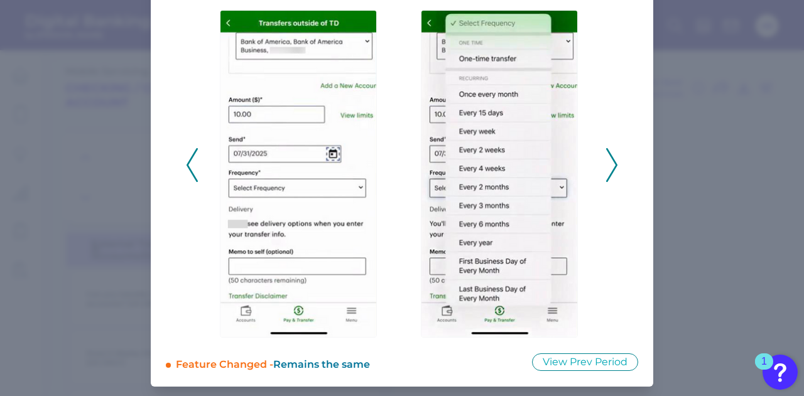
click at [193, 168] on icon at bounding box center [192, 165] width 11 height 34
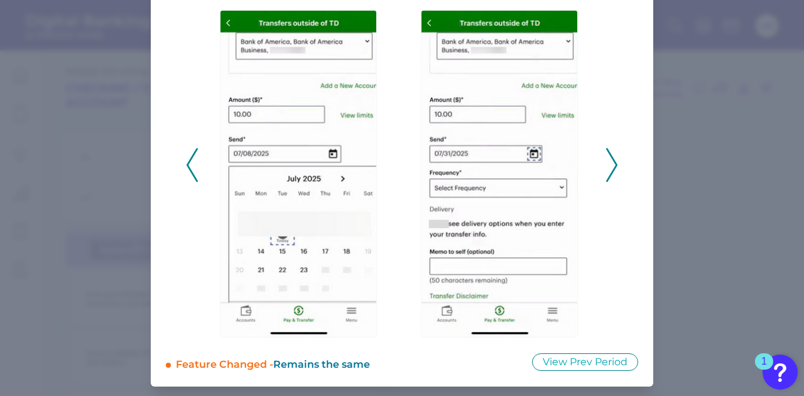
click at [193, 168] on icon at bounding box center [192, 165] width 11 height 34
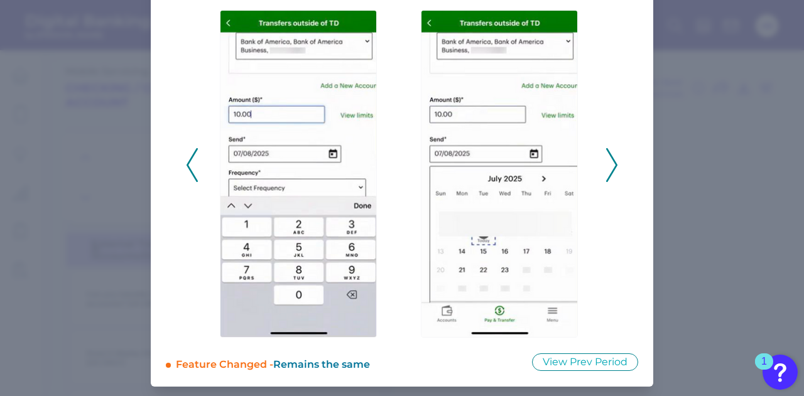
click at [193, 168] on icon at bounding box center [192, 165] width 11 height 34
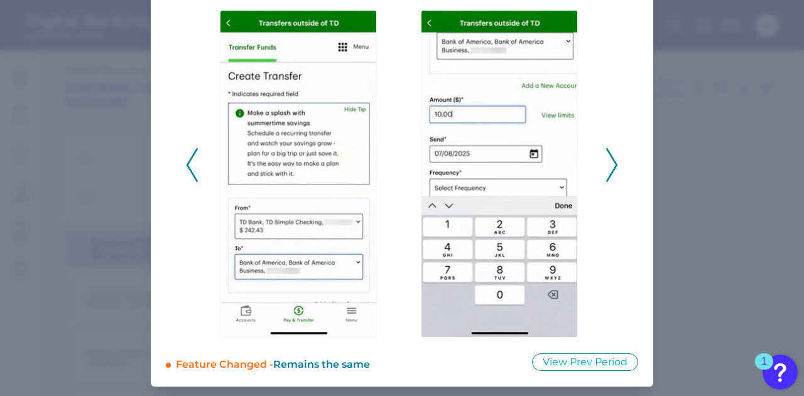
click at [202, 166] on div at bounding box center [301, 164] width 201 height 345
click at [187, 166] on polyline at bounding box center [191, 165] width 9 height 32
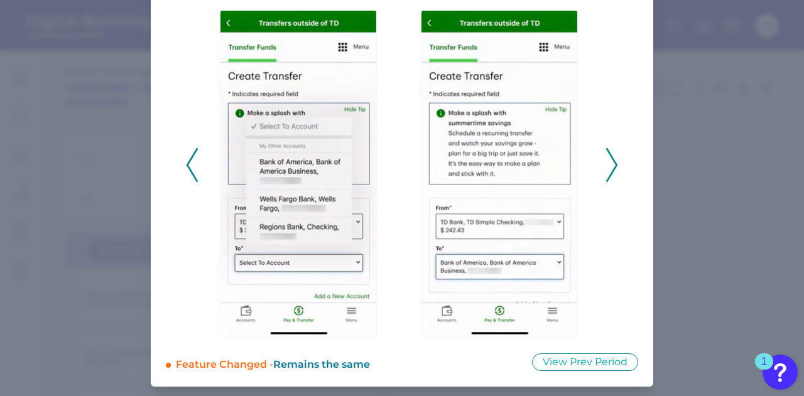
click at [187, 166] on icon at bounding box center [192, 165] width 11 height 34
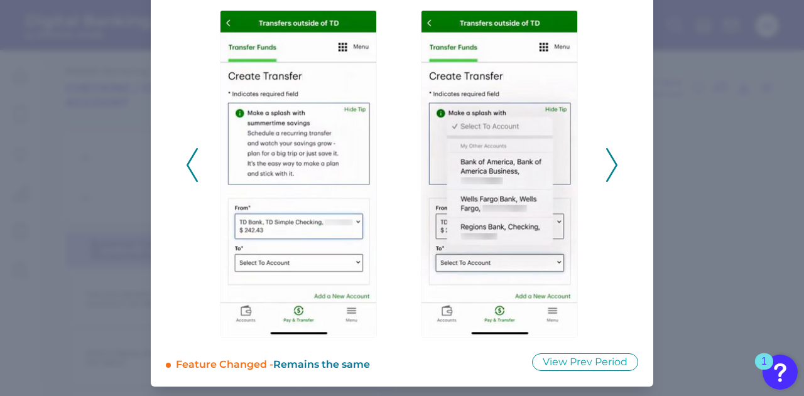
click at [187, 166] on icon at bounding box center [192, 165] width 11 height 34
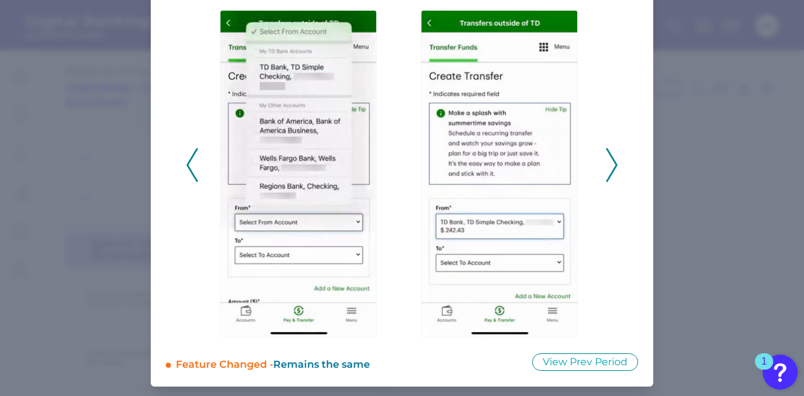
click at [187, 166] on icon at bounding box center [192, 165] width 11 height 34
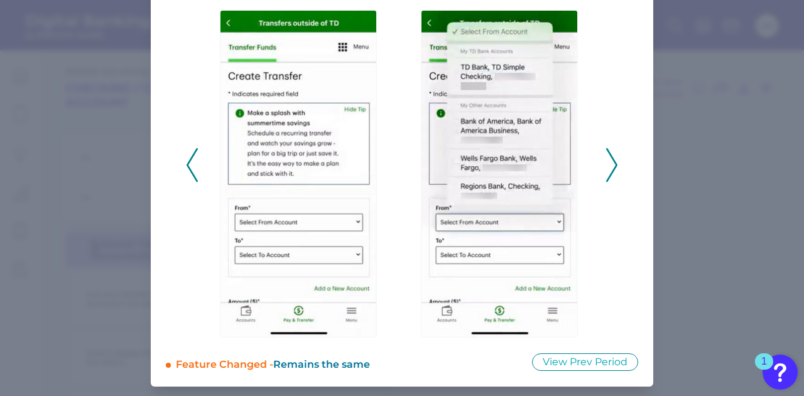
click at [614, 173] on icon at bounding box center [611, 165] width 11 height 34
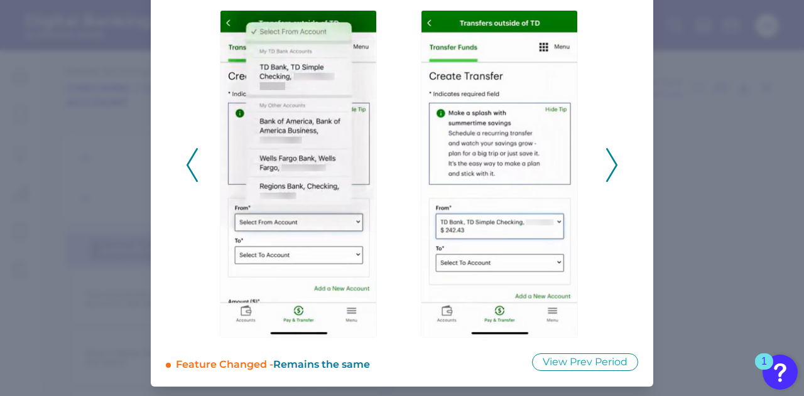
click at [607, 173] on icon at bounding box center [611, 165] width 11 height 34
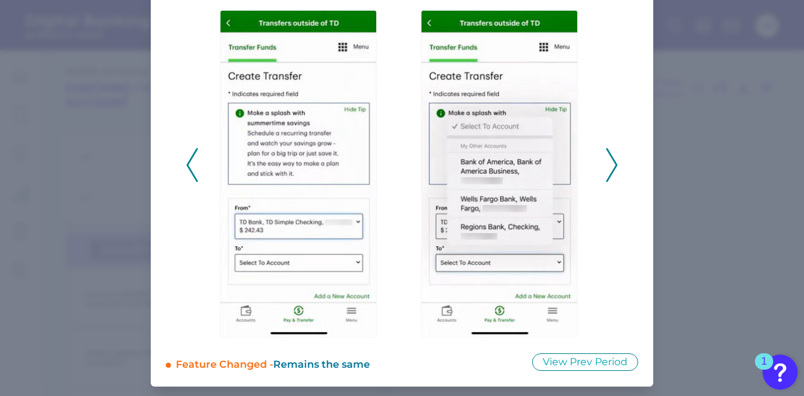
click at [607, 174] on icon at bounding box center [611, 165] width 11 height 34
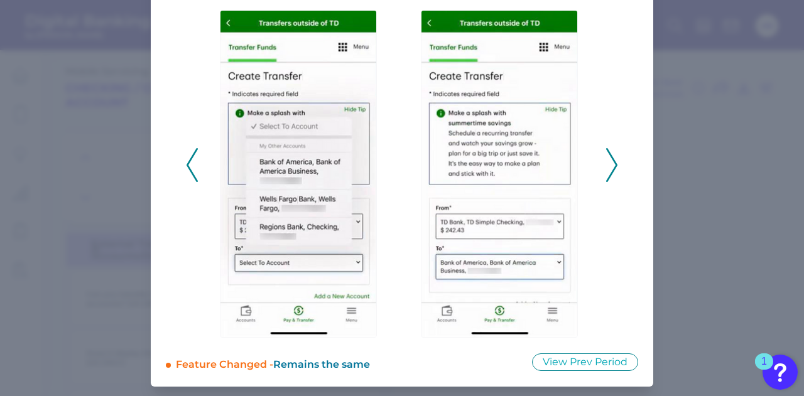
click at [607, 173] on icon at bounding box center [611, 165] width 11 height 34
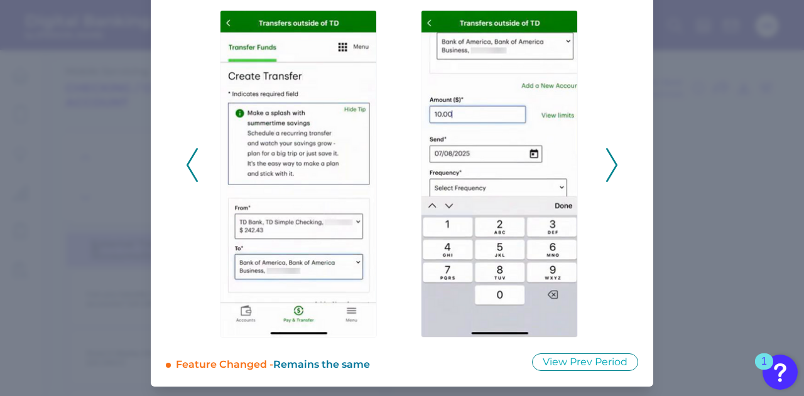
click at [612, 165] on icon at bounding box center [611, 165] width 11 height 34
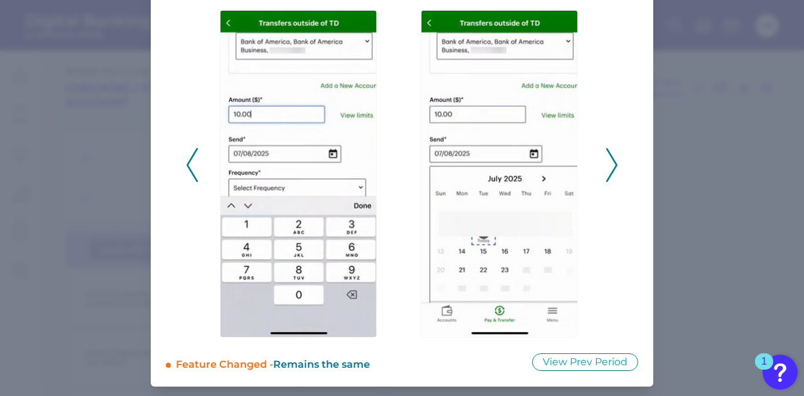
click at [607, 168] on icon at bounding box center [611, 165] width 11 height 34
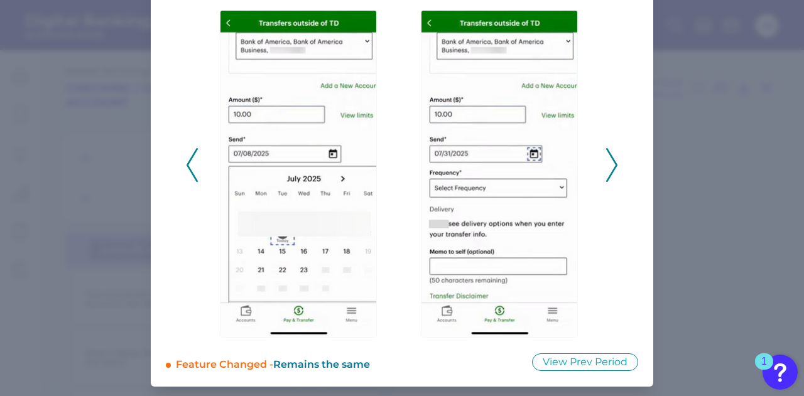
click at [611, 166] on icon at bounding box center [611, 165] width 11 height 34
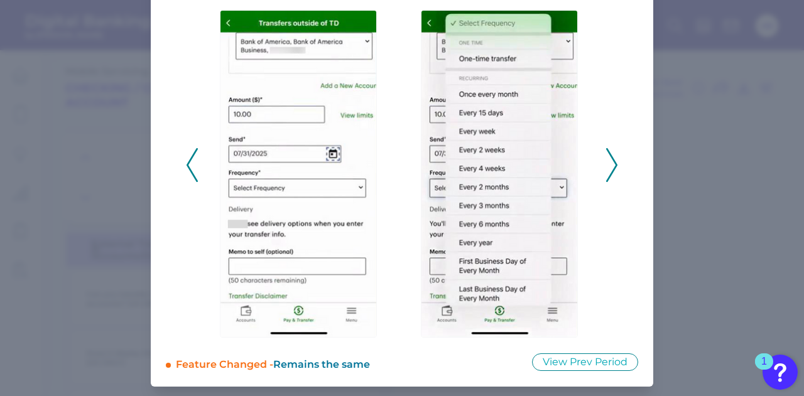
click at [612, 168] on polyline at bounding box center [611, 165] width 9 height 32
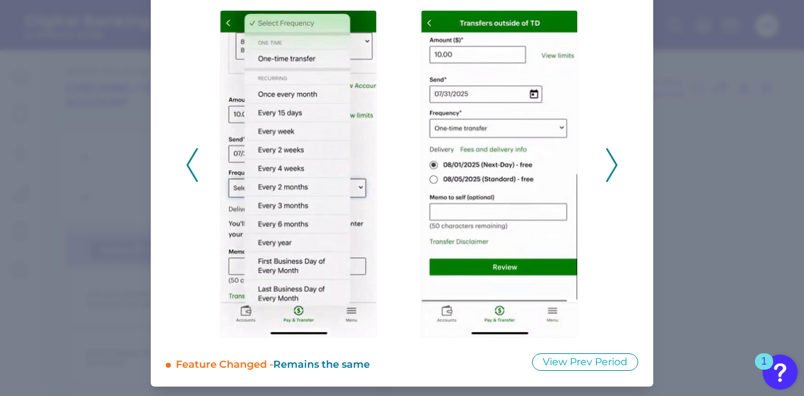
click at [195, 152] on icon at bounding box center [192, 165] width 11 height 34
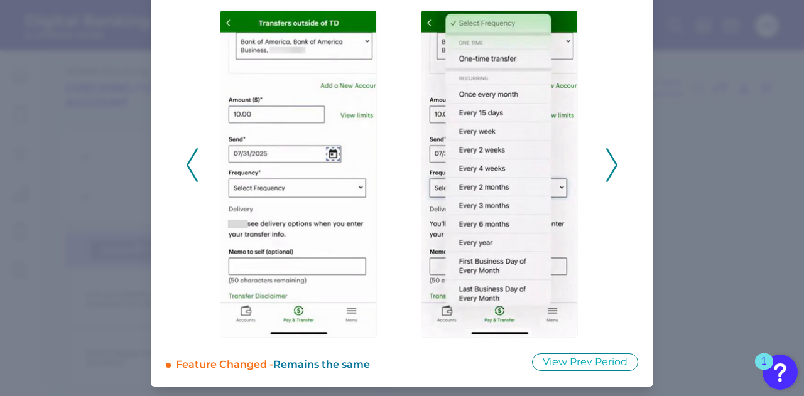
click at [607, 174] on icon at bounding box center [611, 165] width 11 height 34
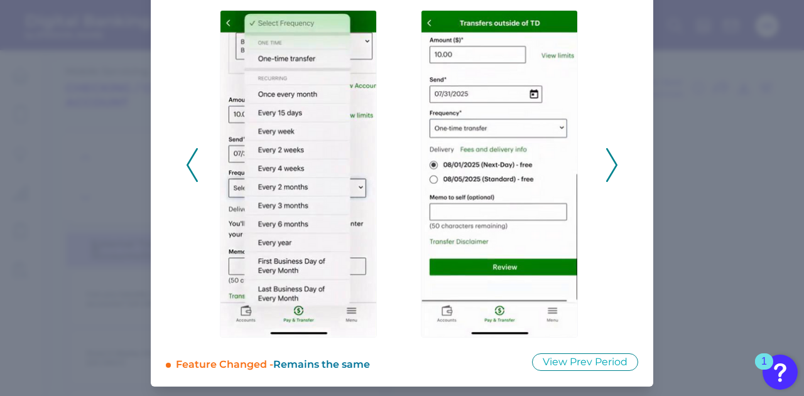
click at [606, 169] on icon at bounding box center [611, 165] width 11 height 34
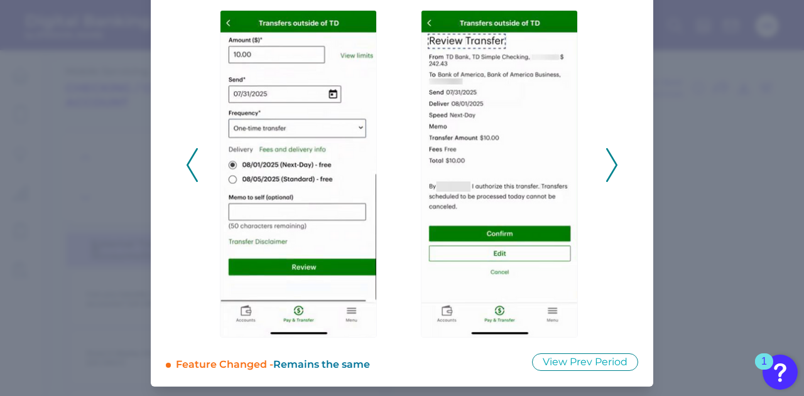
drag, startPoint x: 204, startPoint y: 152, endPoint x: 195, endPoint y: 156, distance: 9.8
click at [202, 152] on div at bounding box center [301, 164] width 201 height 345
click at [191, 159] on icon at bounding box center [192, 165] width 11 height 34
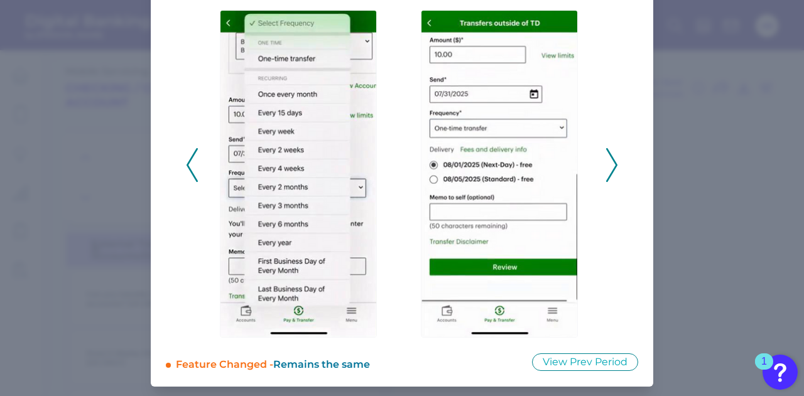
click at [608, 158] on icon at bounding box center [611, 165] width 11 height 34
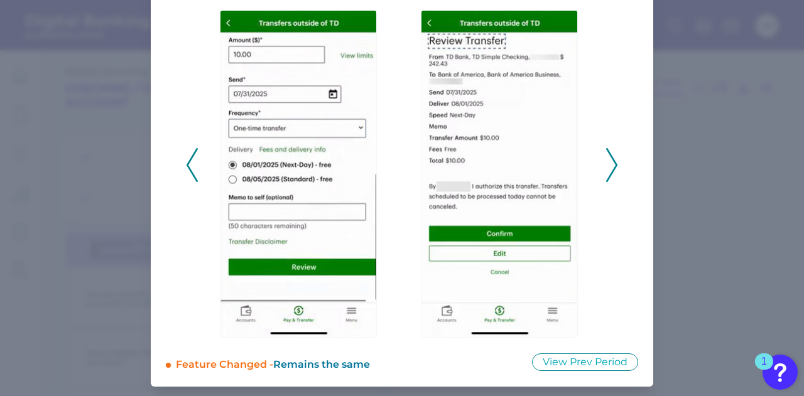
click at [599, 159] on div at bounding box center [502, 164] width 201 height 345
click at [606, 159] on icon at bounding box center [611, 165] width 11 height 34
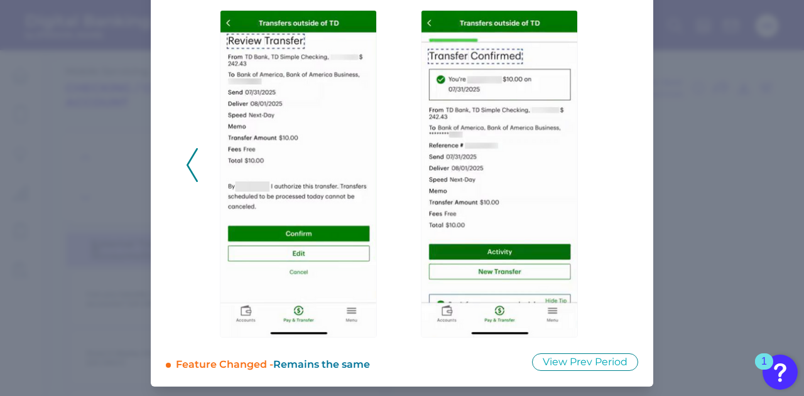
drag, startPoint x: 187, startPoint y: 160, endPoint x: 201, endPoint y: 158, distance: 14.5
click at [187, 160] on icon at bounding box center [192, 165] width 11 height 34
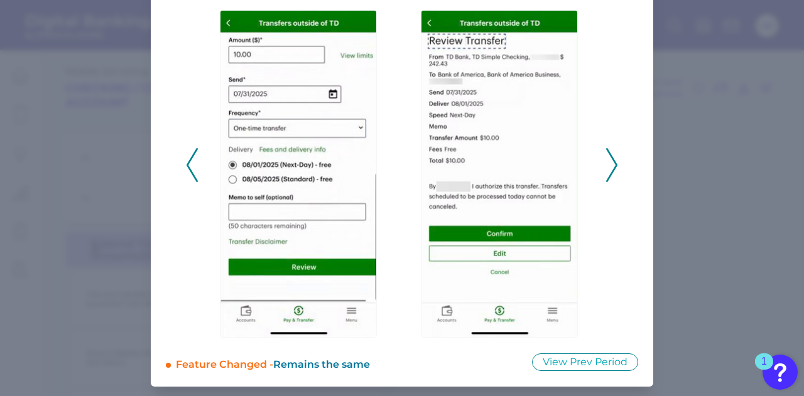
click at [606, 159] on icon at bounding box center [611, 165] width 11 height 34
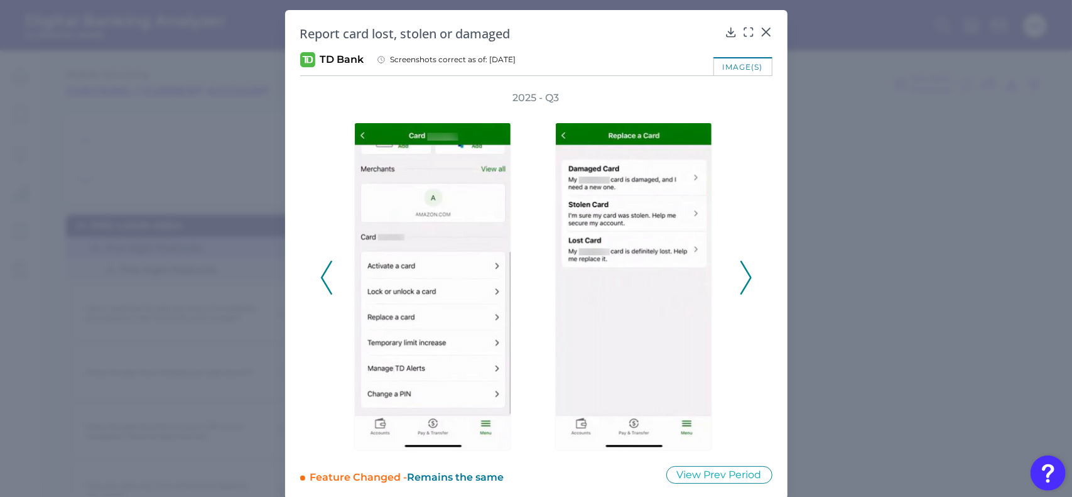
scroll to position [10550, 0]
